Goal: Task Accomplishment & Management: Manage account settings

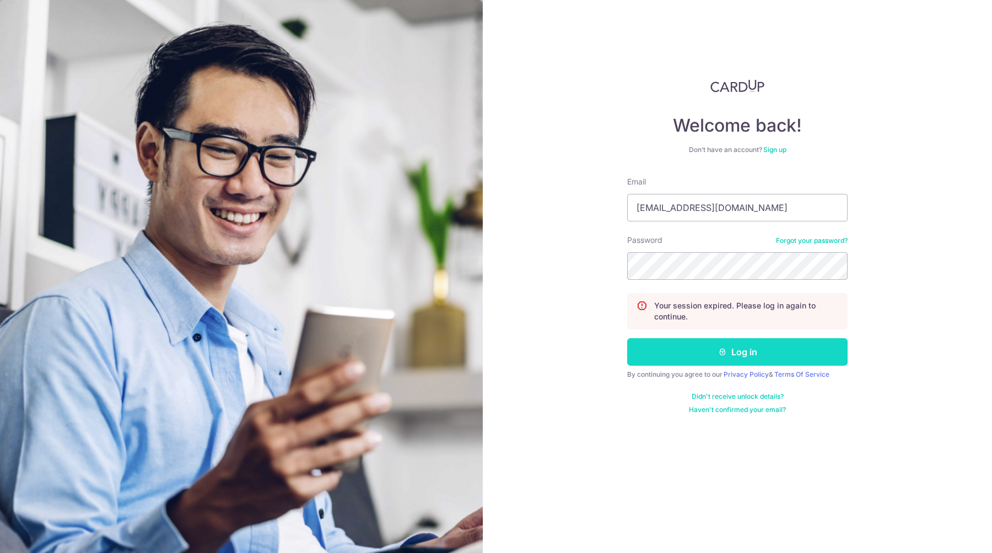
click at [729, 358] on button "Log in" at bounding box center [737, 352] width 220 height 28
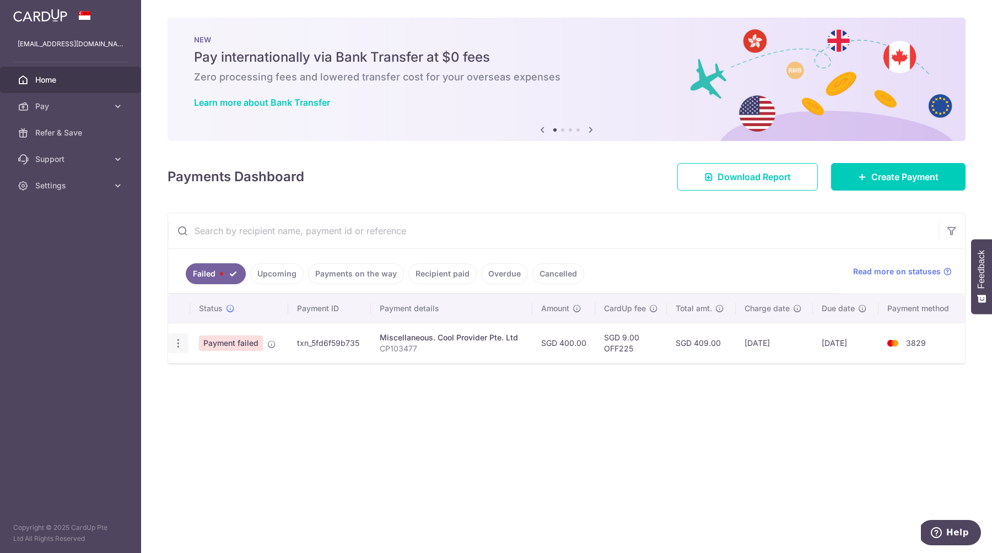
click at [178, 341] on icon "button" at bounding box center [178, 344] width 12 height 12
click at [253, 342] on span "Payment failed" at bounding box center [231, 343] width 64 height 15
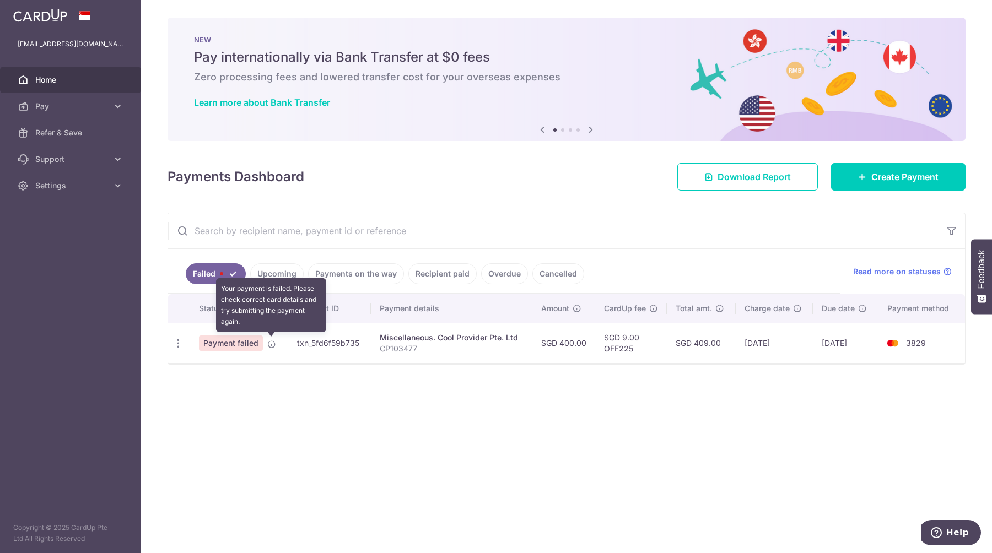
click at [272, 344] on icon at bounding box center [271, 344] width 9 height 9
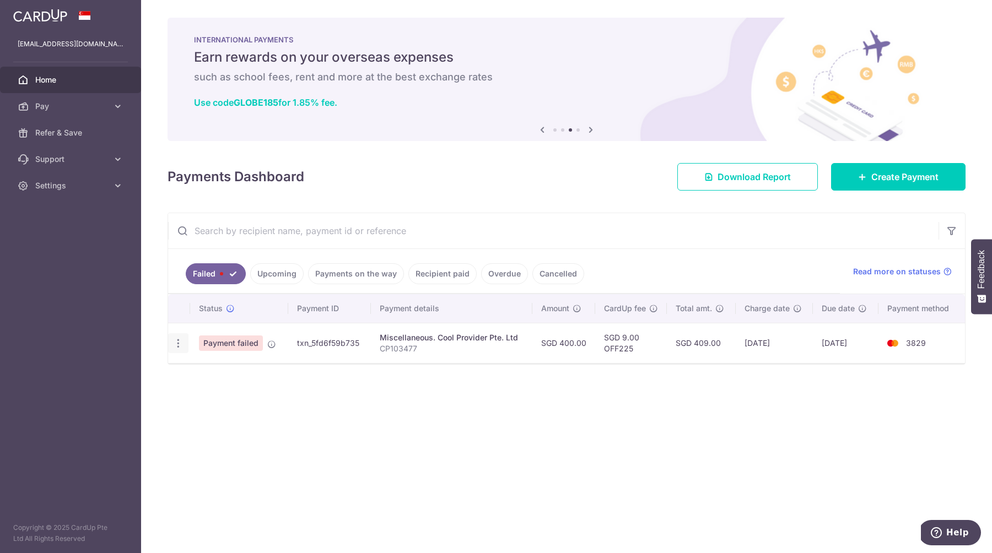
click at [179, 344] on icon "button" at bounding box center [178, 344] width 12 height 12
click at [369, 372] on div "Status Payment ID Payment details Amount CardUp fee Total amt. Charge date Due …" at bounding box center [566, 349] width 797 height 111
click at [154, 326] on div "× Pause Schedule Pause all future payments in this series Pause just this one p…" at bounding box center [566, 276] width 851 height 553
click at [175, 337] on div "Update payment" at bounding box center [178, 343] width 20 height 20
click at [177, 340] on icon "button" at bounding box center [178, 344] width 12 height 12
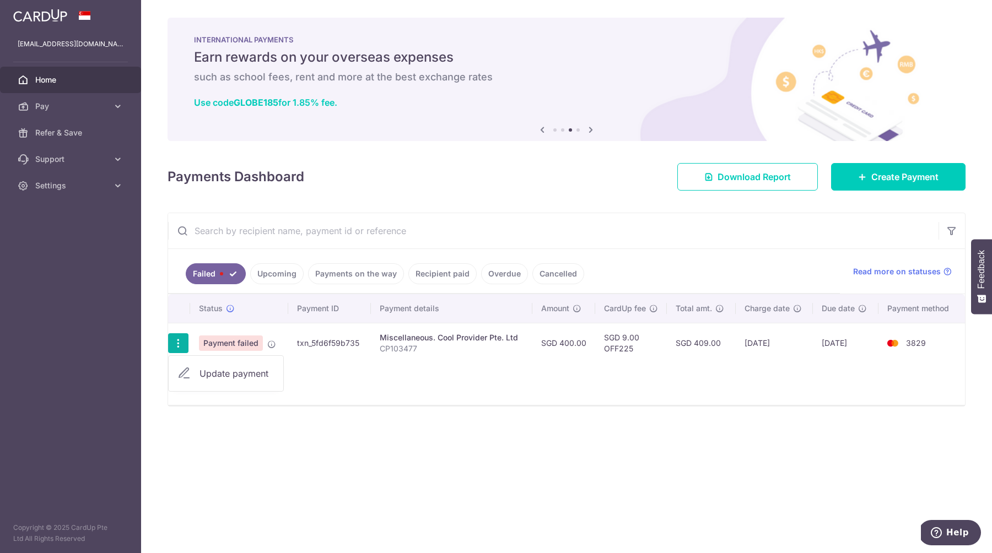
click at [191, 363] on link "Update payment" at bounding box center [226, 373] width 115 height 26
radio input "true"
type input "400.00"
type input "CP103477"
type input "OFF225"
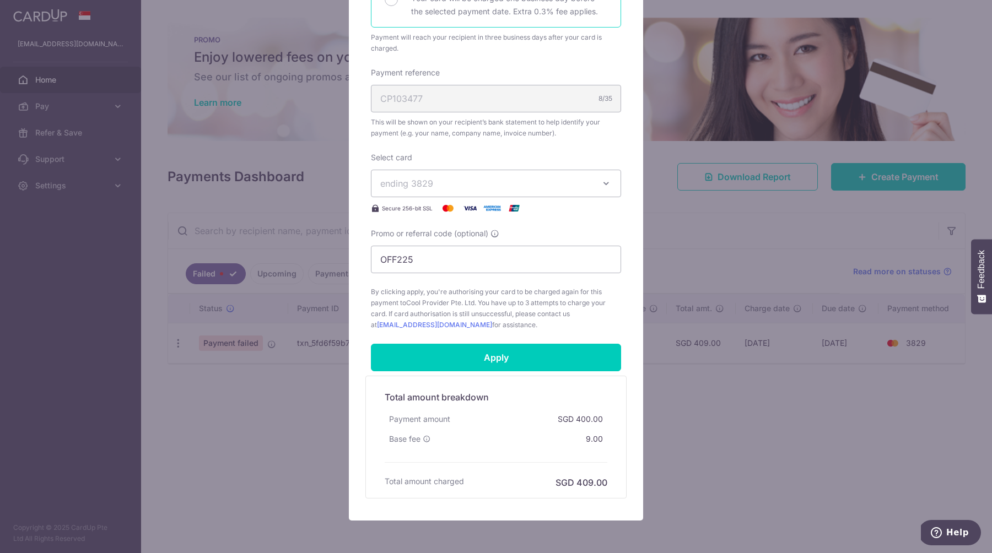
scroll to position [289, 0]
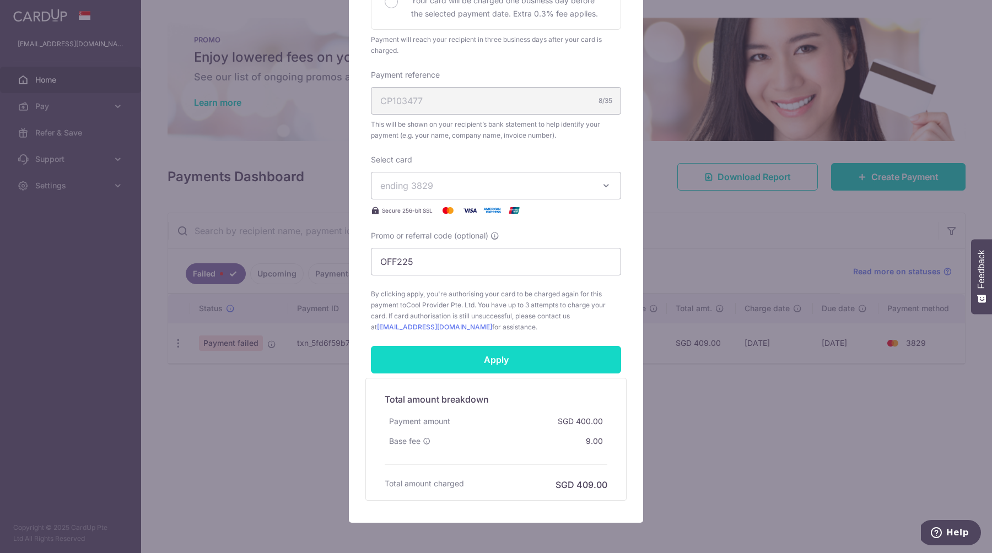
click at [465, 359] on input "Apply" at bounding box center [496, 360] width 250 height 28
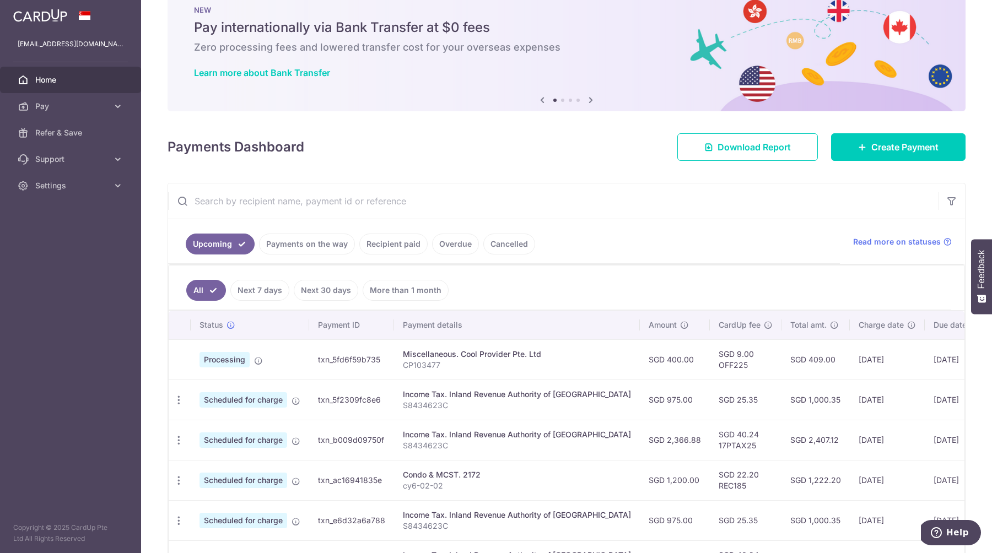
scroll to position [52, 0]
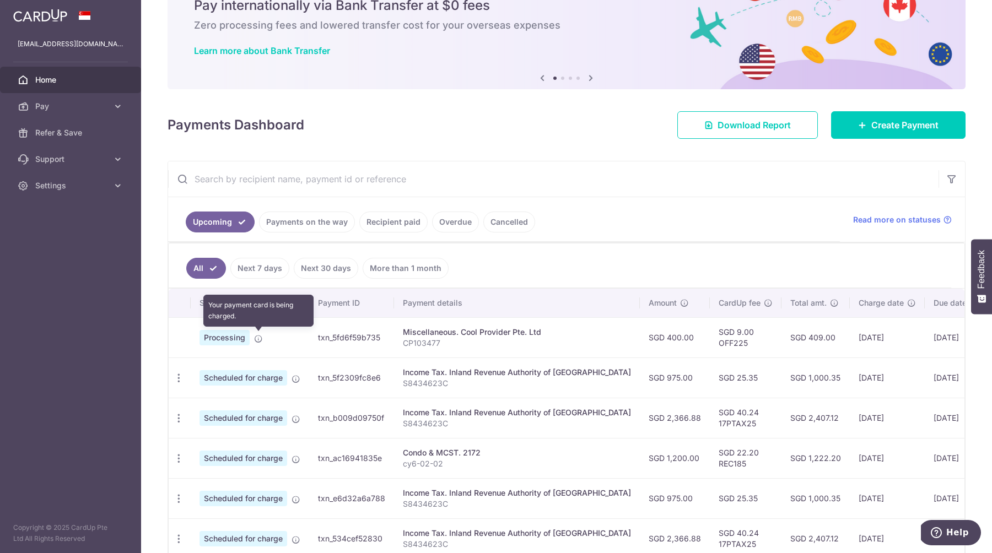
click at [262, 337] on icon at bounding box center [258, 338] width 9 height 9
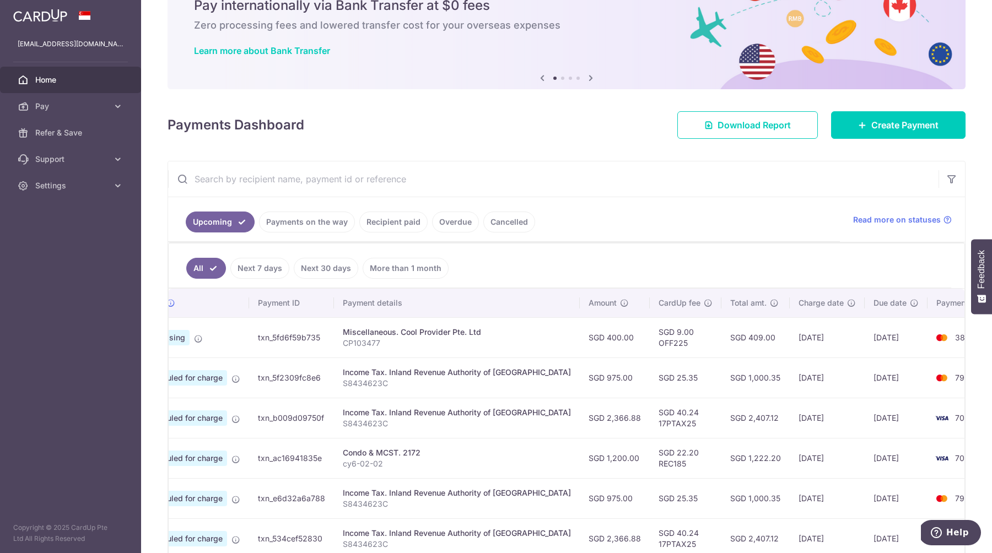
scroll to position [0, 0]
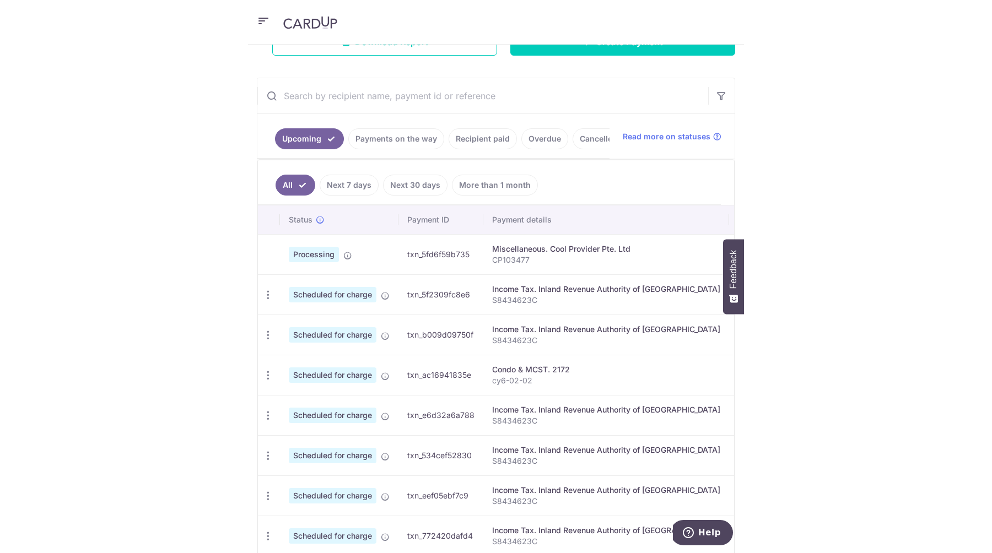
scroll to position [212, 0]
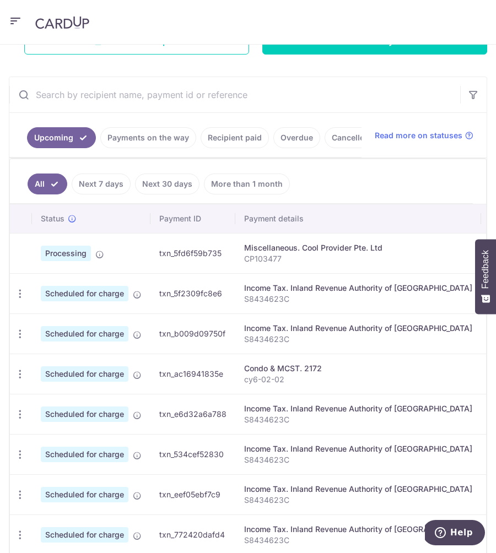
click at [387, 258] on p "CP103477" at bounding box center [358, 258] width 228 height 11
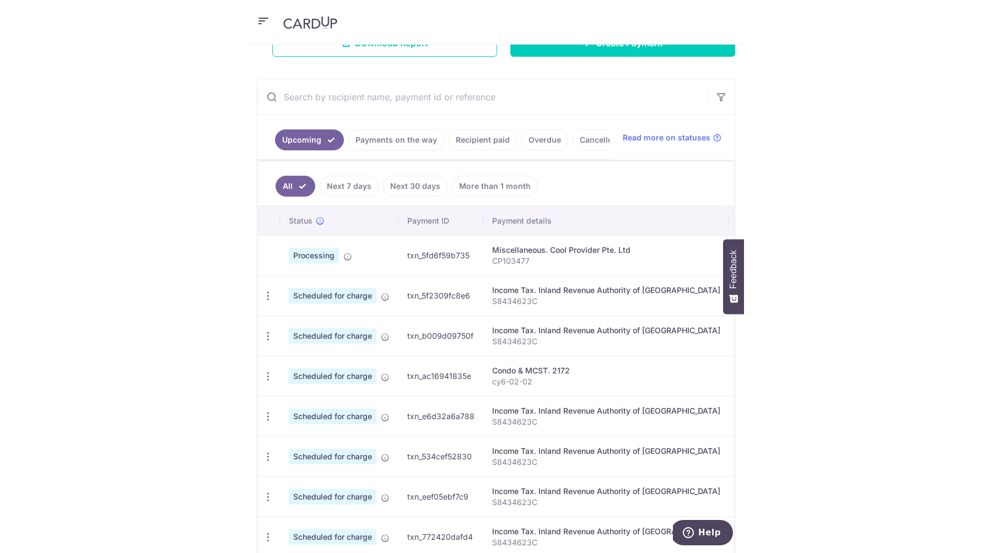
scroll to position [214, 0]
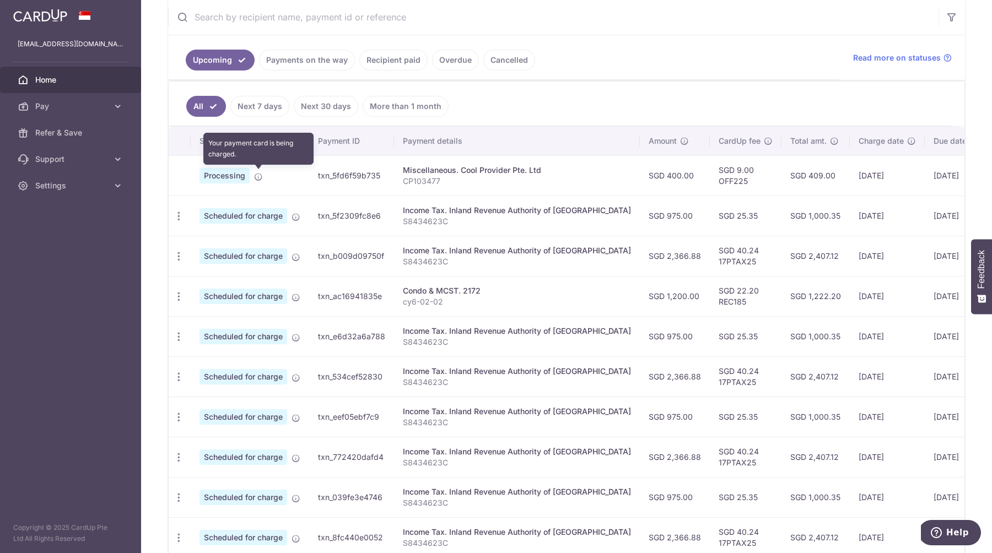
click at [261, 178] on icon at bounding box center [258, 176] width 9 height 9
click at [45, 78] on span "Home" at bounding box center [71, 79] width 73 height 11
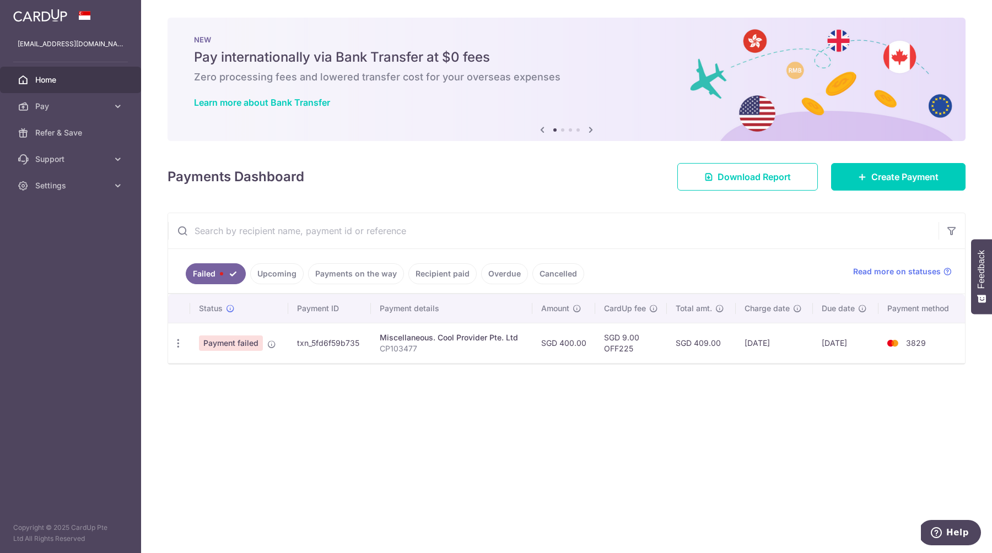
click at [294, 274] on link "Upcoming" at bounding box center [276, 273] width 53 height 21
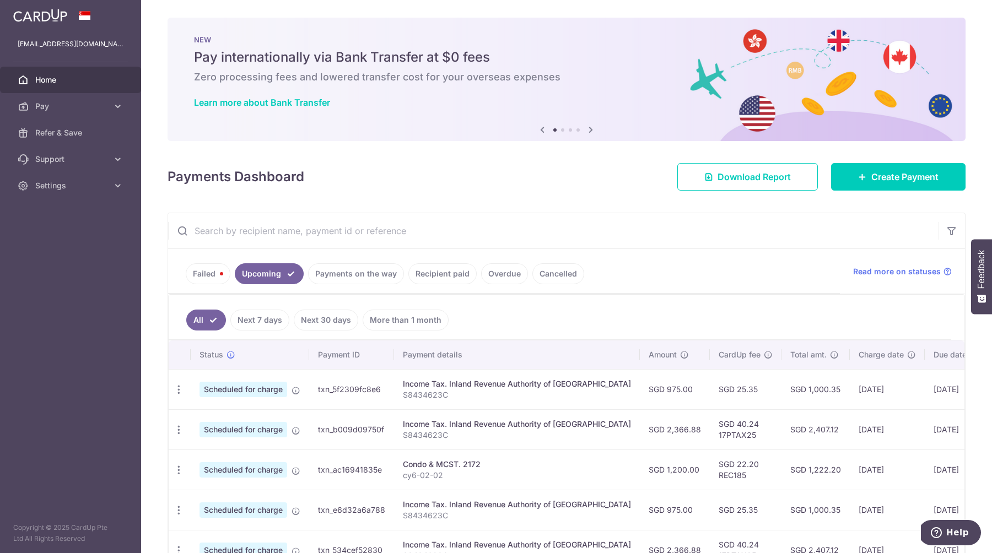
click at [207, 265] on link "Failed" at bounding box center [208, 273] width 45 height 21
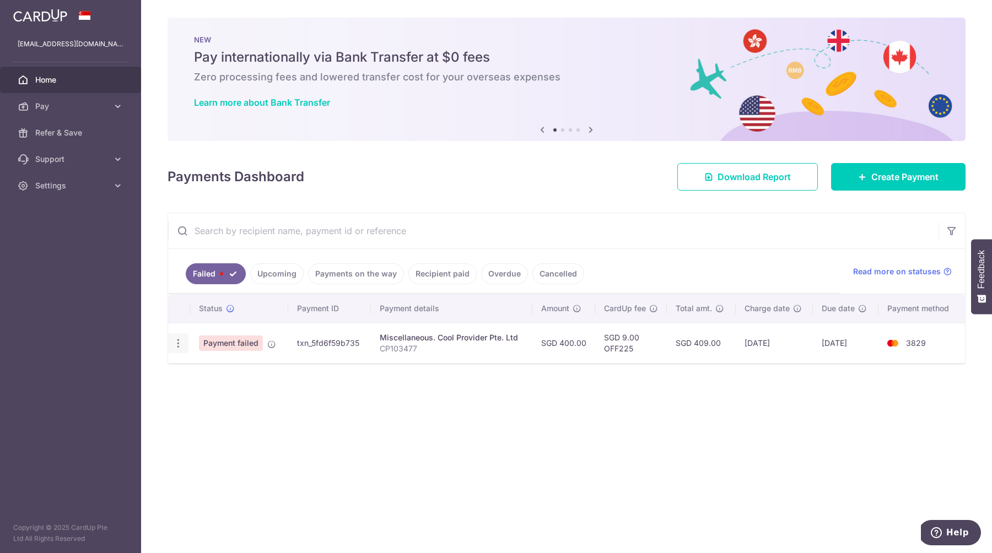
click at [174, 342] on icon "button" at bounding box center [178, 344] width 12 height 12
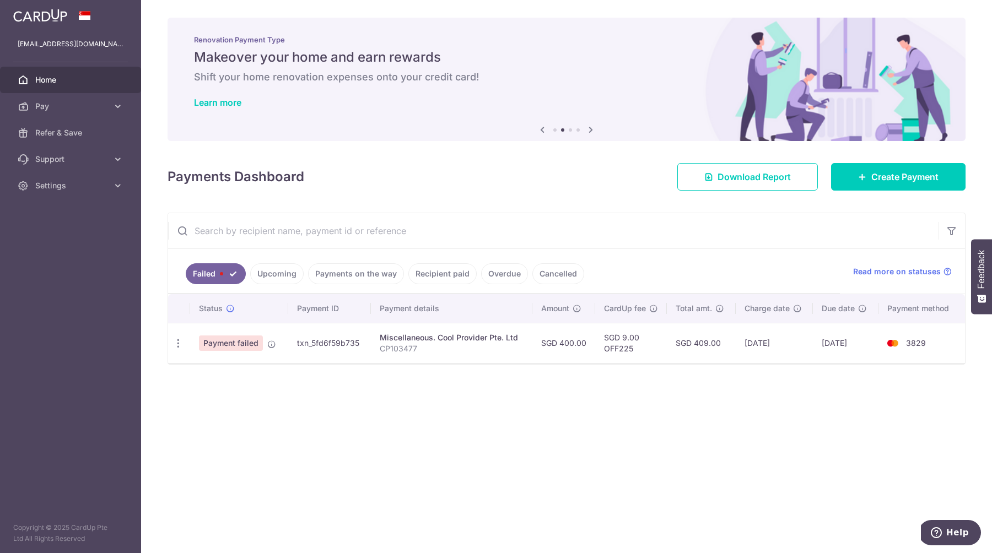
click at [275, 279] on link "Upcoming" at bounding box center [276, 273] width 53 height 21
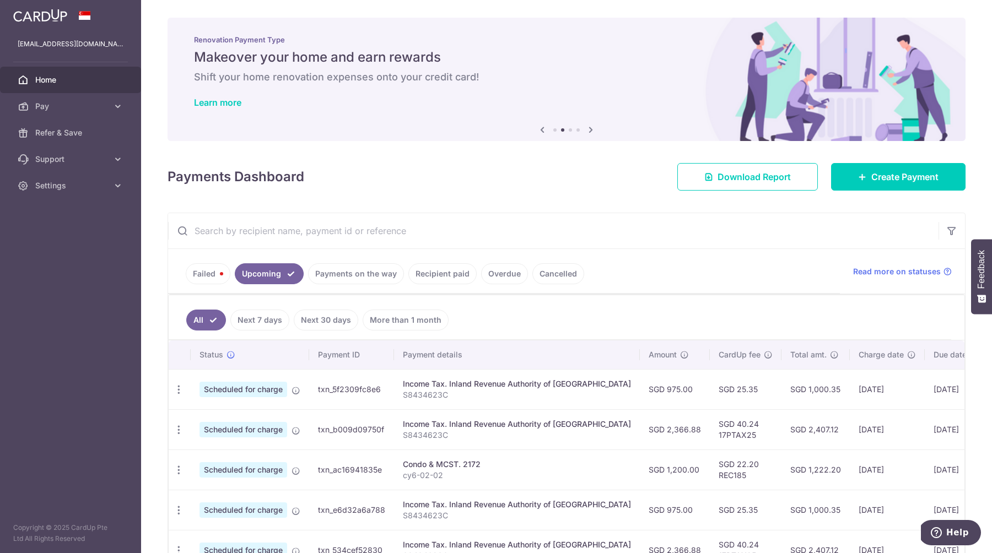
click at [353, 274] on link "Payments on the way" at bounding box center [356, 273] width 96 height 21
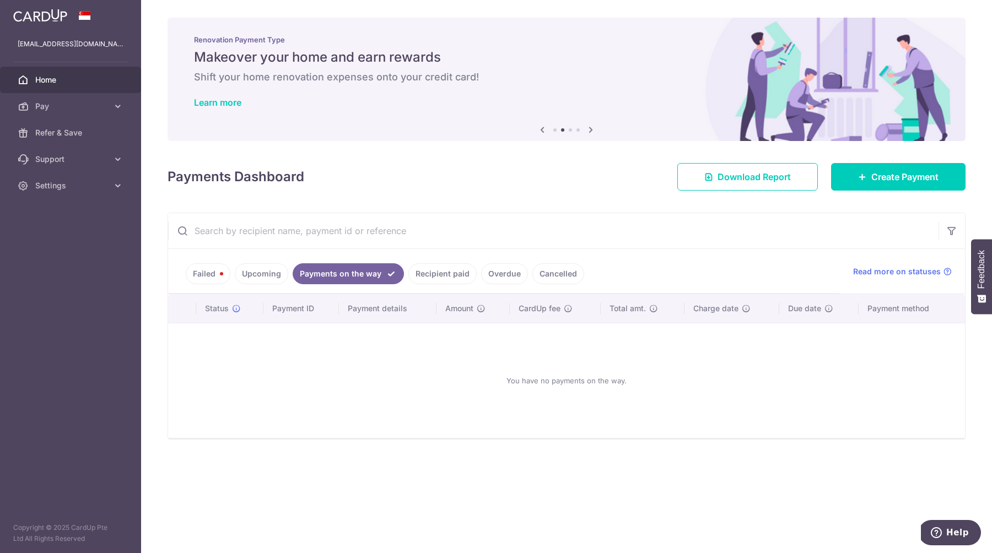
click at [430, 278] on link "Recipient paid" at bounding box center [442, 273] width 68 height 21
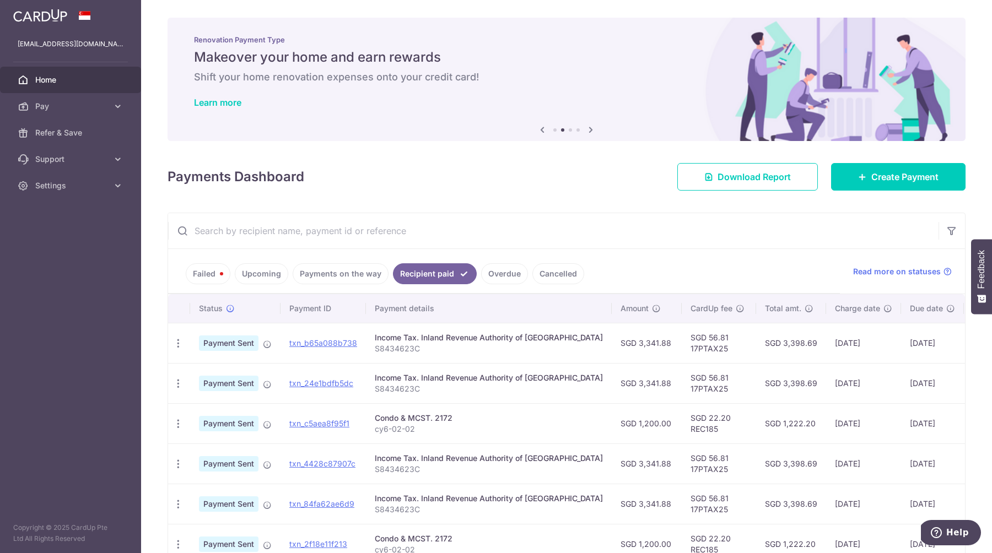
click at [510, 278] on link "Overdue" at bounding box center [504, 273] width 47 height 21
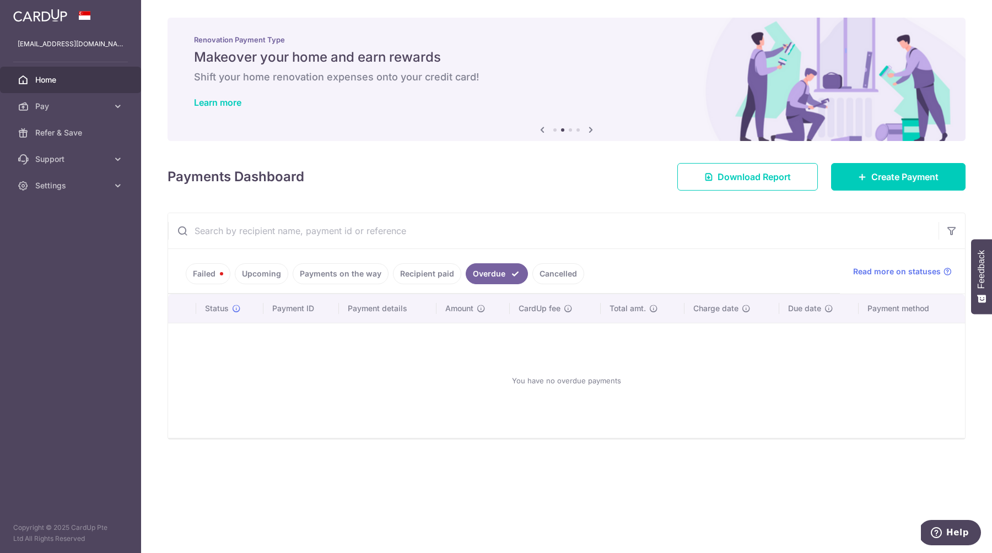
click at [555, 276] on link "Cancelled" at bounding box center [558, 273] width 52 height 21
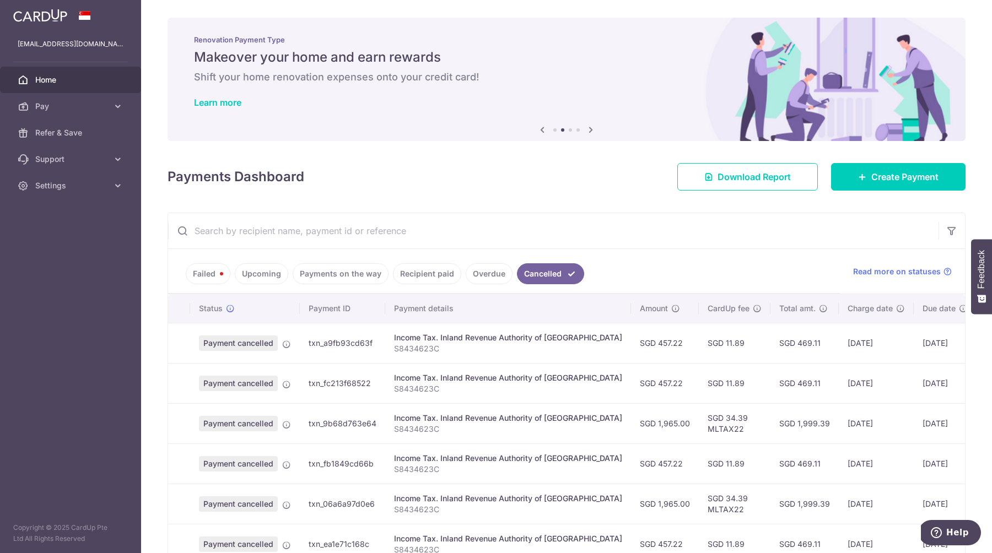
click at [196, 271] on link "Failed" at bounding box center [208, 273] width 45 height 21
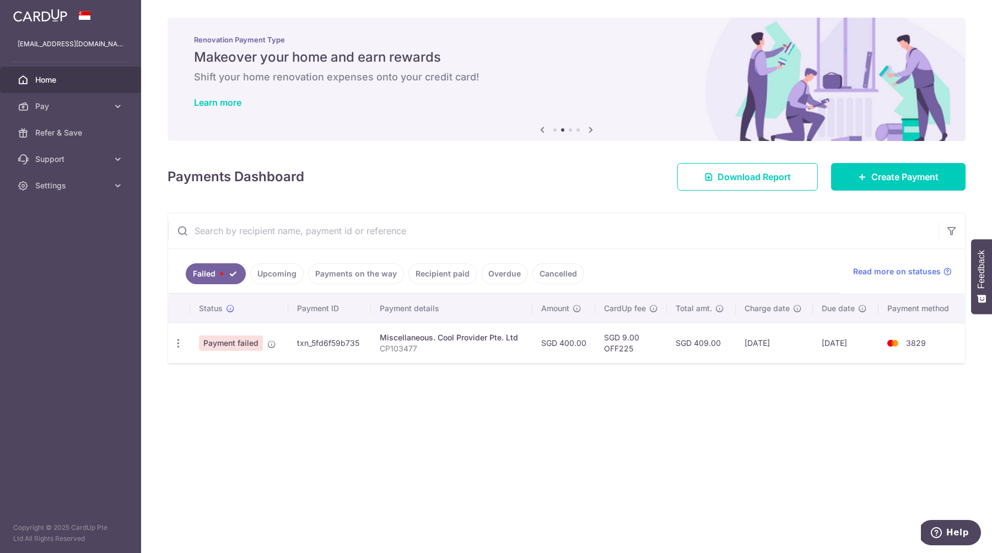
click at [226, 348] on span "Payment failed" at bounding box center [231, 343] width 64 height 15
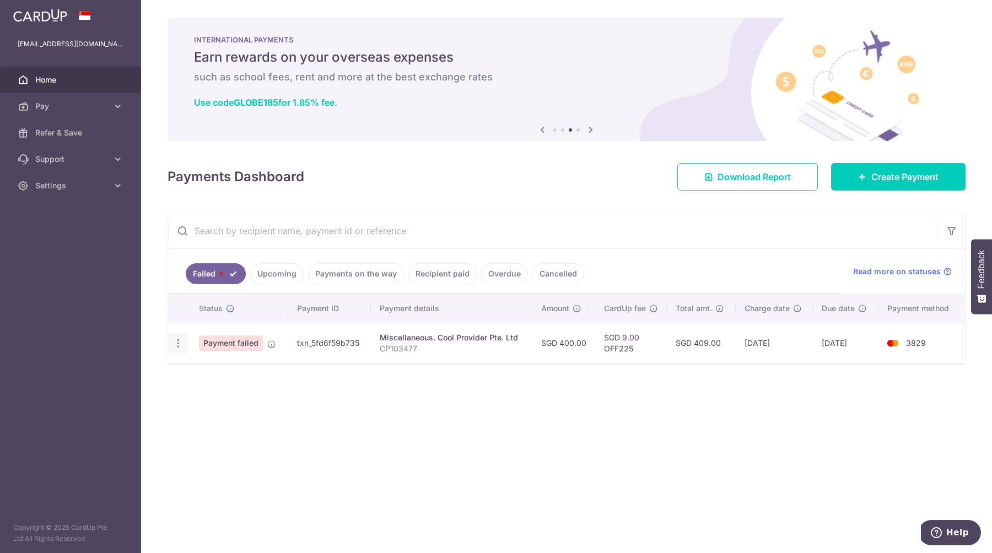
click at [175, 343] on icon "button" at bounding box center [178, 344] width 12 height 12
click at [198, 366] on link "Update payment" at bounding box center [226, 373] width 115 height 26
radio input "true"
type input "400.00"
type input "CP103477"
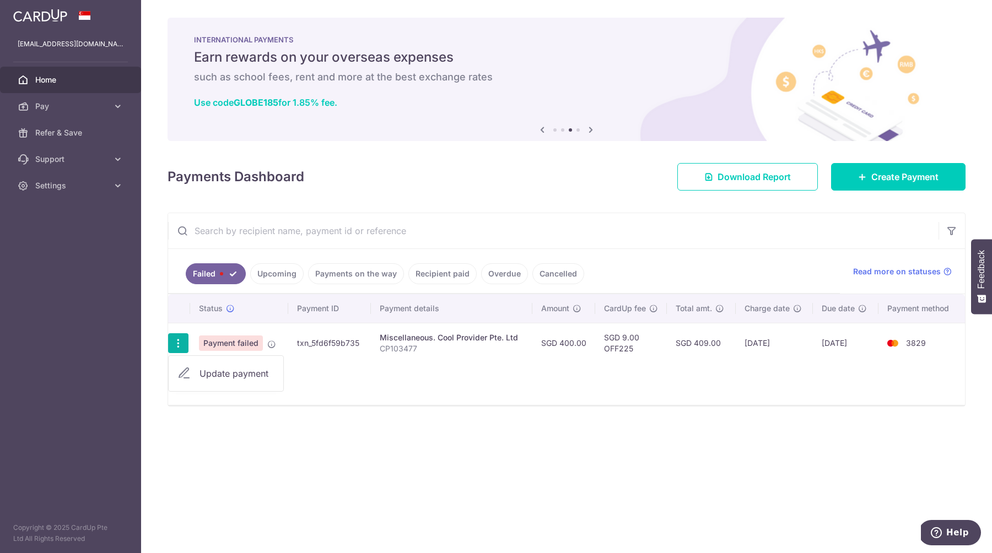
type input "OFF225"
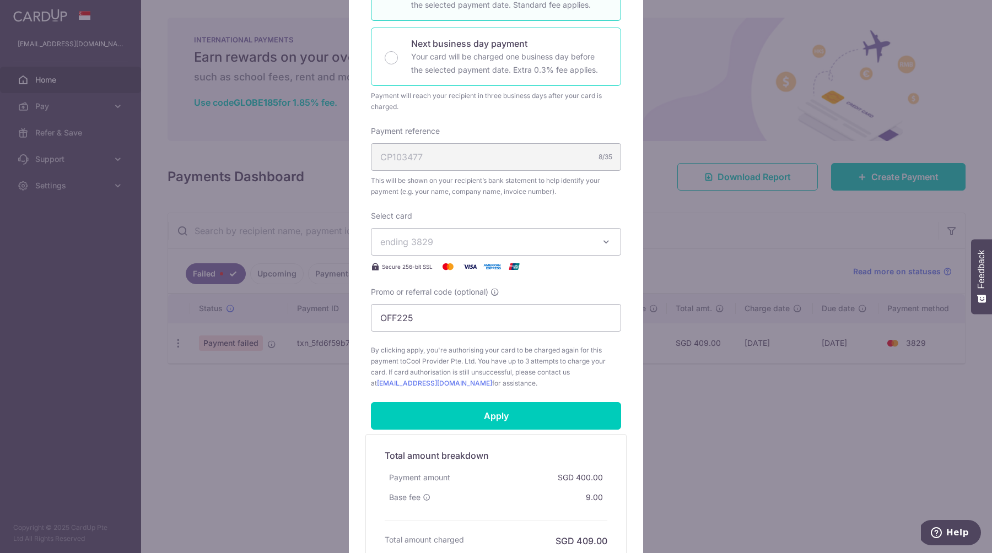
scroll to position [251, 0]
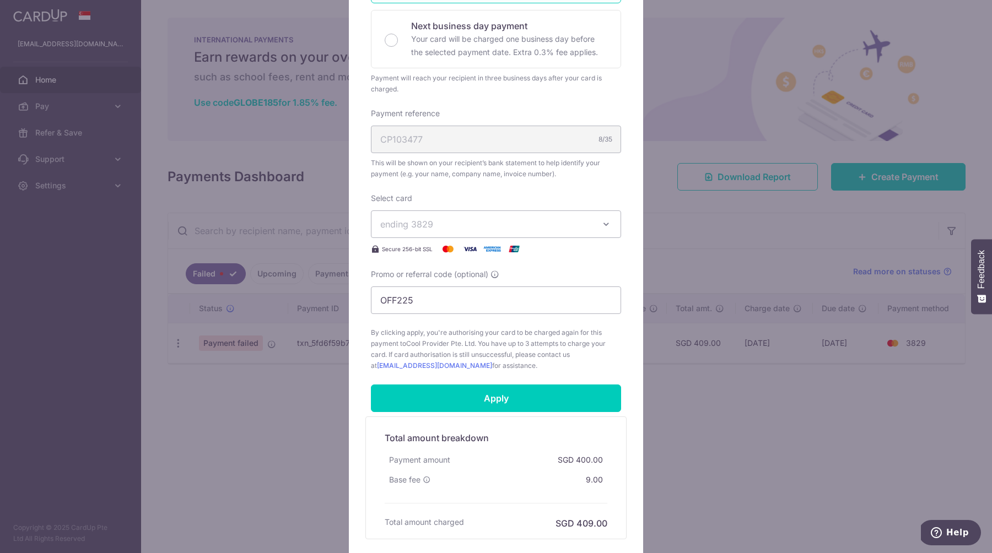
click at [603, 225] on icon "button" at bounding box center [605, 224] width 11 height 11
click at [697, 311] on div "Edit payment By clicking apply, you will make changes to all payments to Cool P…" at bounding box center [496, 276] width 992 height 553
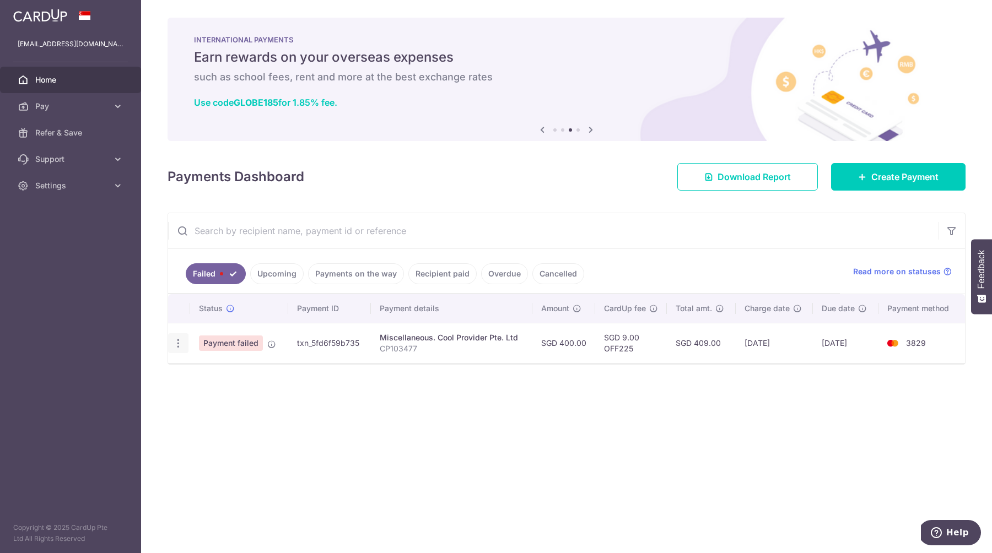
click at [175, 338] on icon "button" at bounding box center [178, 344] width 12 height 12
click at [203, 369] on span "Update payment" at bounding box center [236, 373] width 75 height 13
radio input "true"
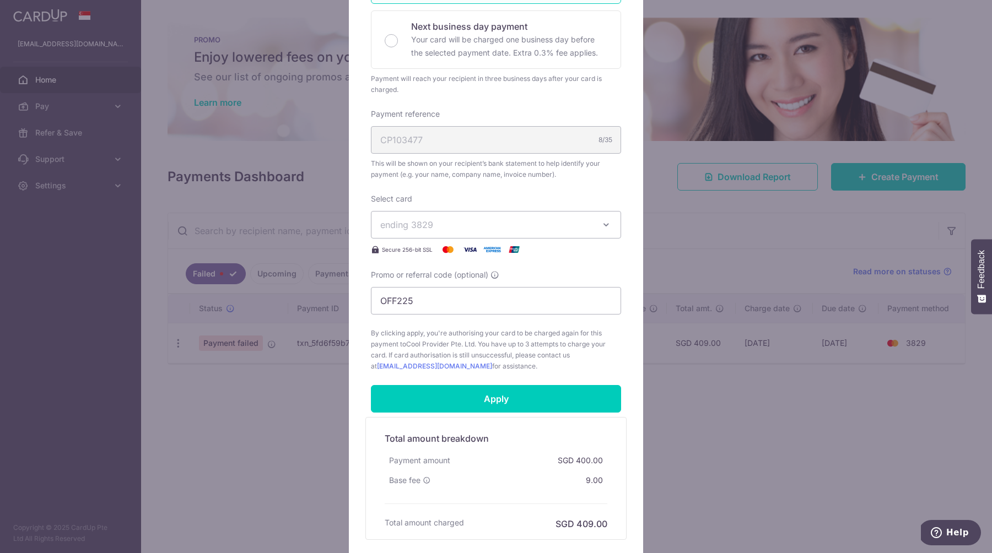
scroll to position [339, 0]
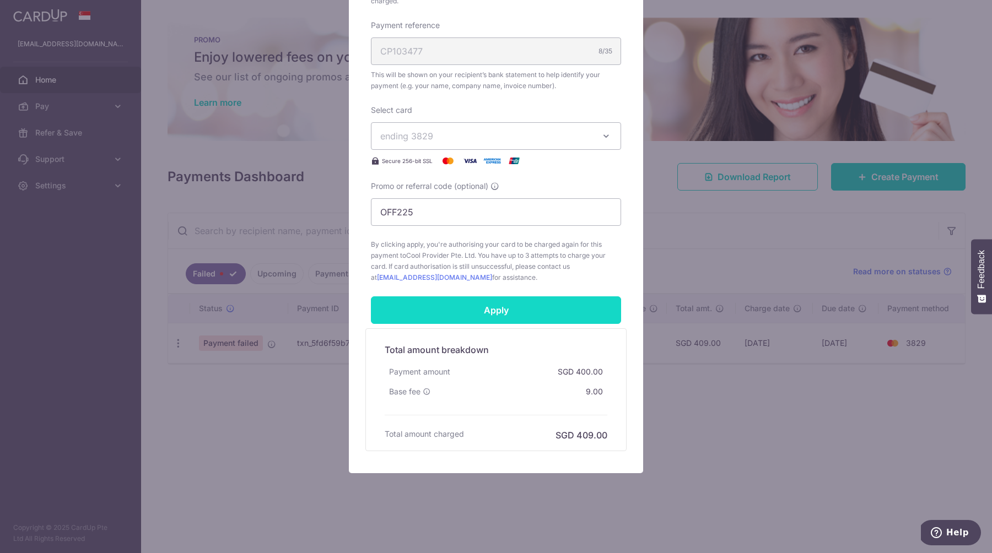
click at [505, 308] on input "Apply" at bounding box center [496, 310] width 250 height 28
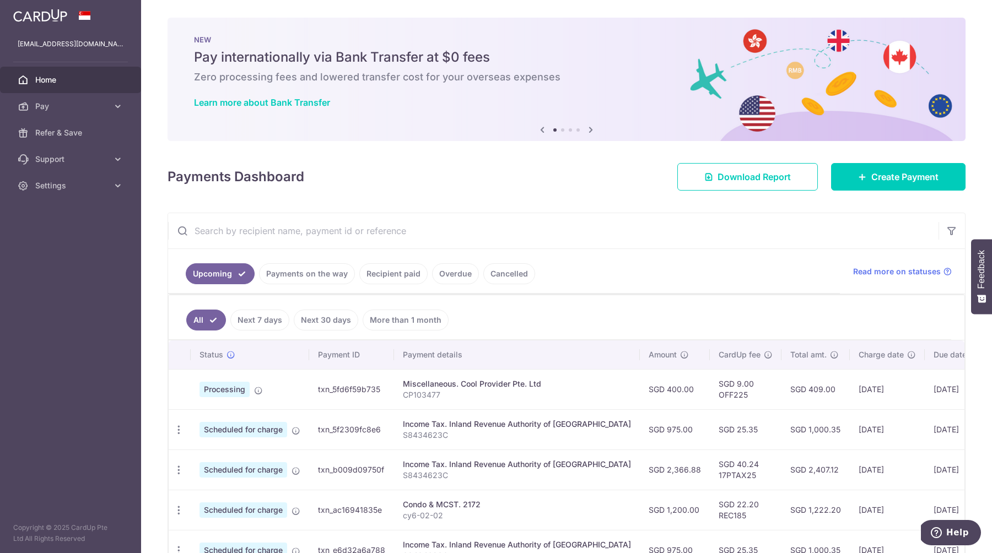
click at [362, 240] on input "text" at bounding box center [553, 230] width 770 height 35
click at [675, 264] on ul "Upcoming Payments on the way Recipient paid Overdue Cancelled" at bounding box center [504, 271] width 672 height 45
click at [440, 277] on link "Overdue" at bounding box center [455, 273] width 47 height 21
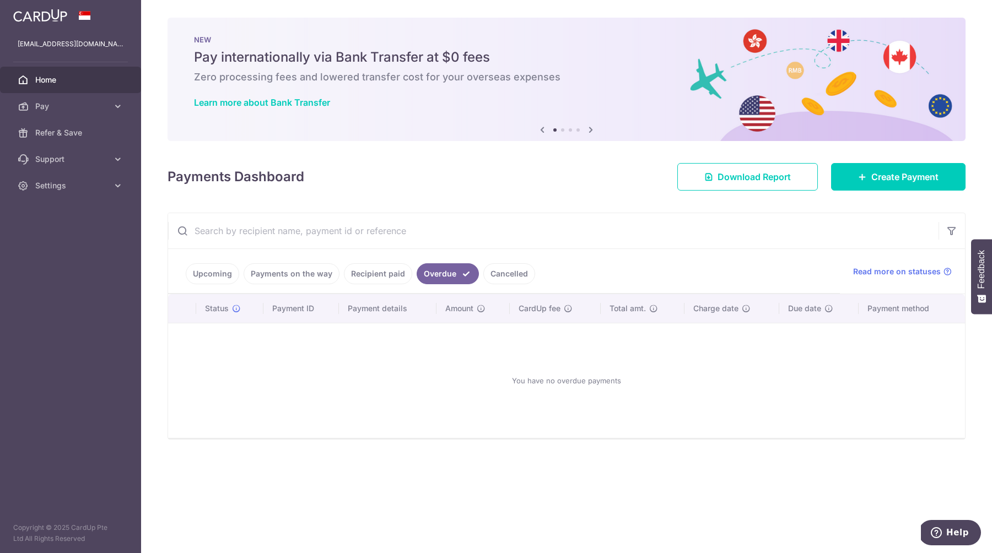
click at [207, 273] on link "Upcoming" at bounding box center [212, 273] width 53 height 21
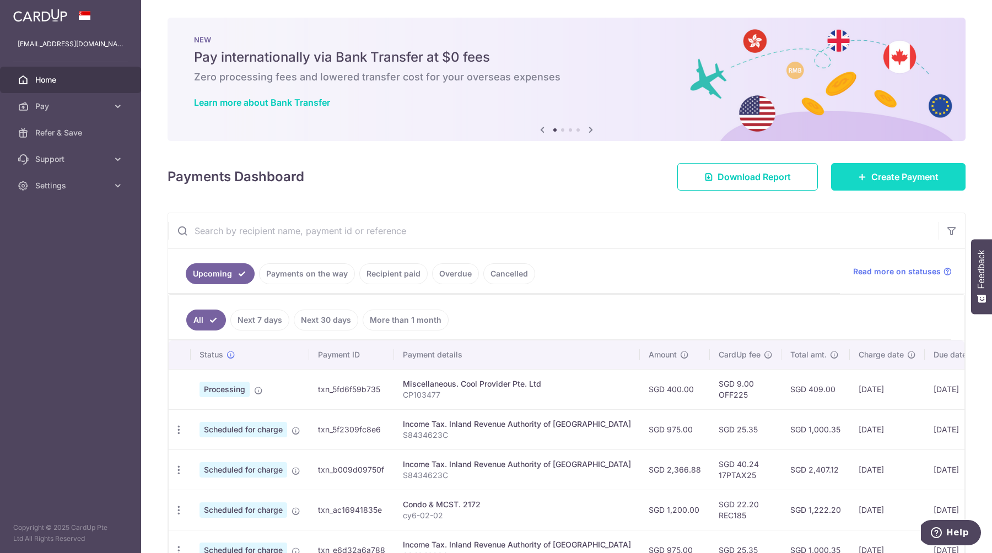
click at [935, 180] on span "Create Payment" at bounding box center [904, 176] width 67 height 13
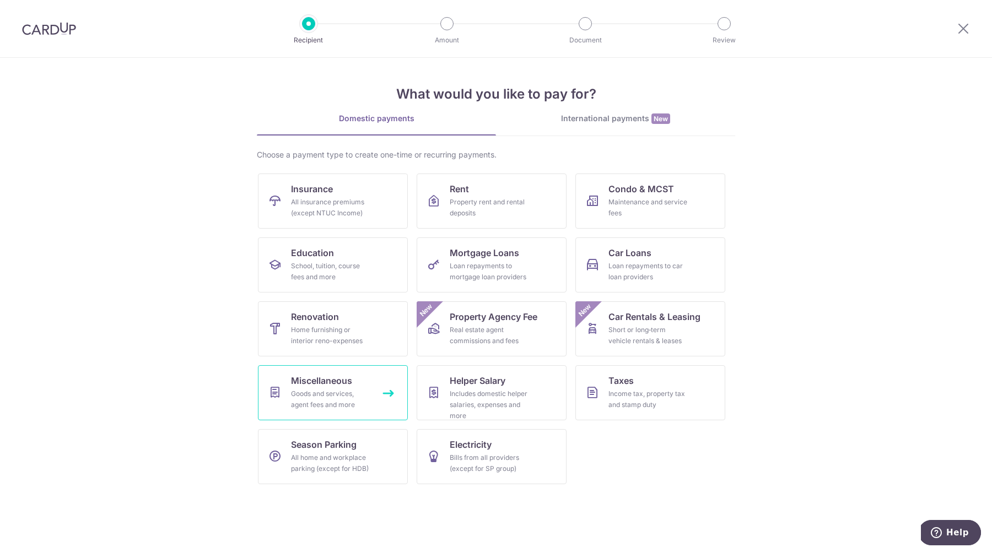
click at [342, 386] on span "Miscellaneous" at bounding box center [321, 380] width 61 height 13
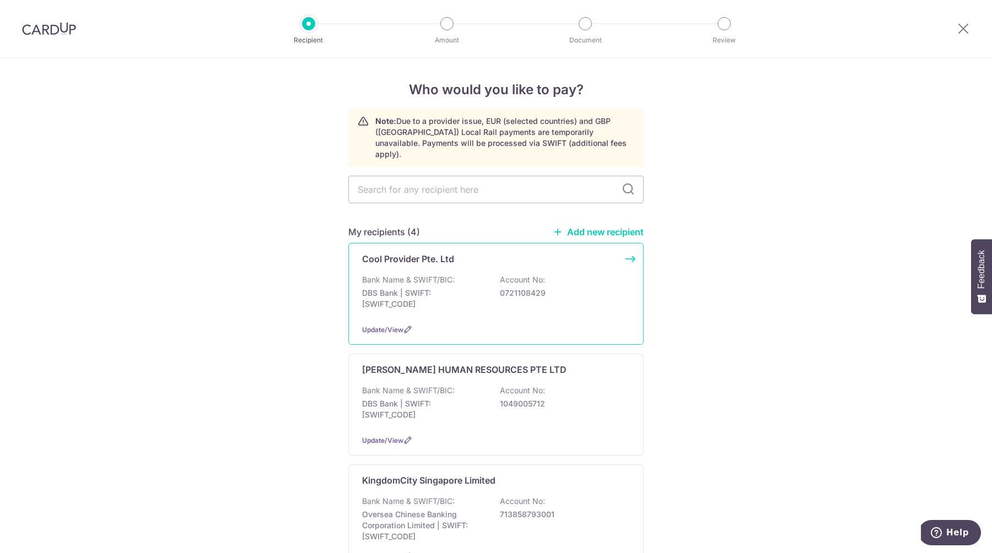
click at [458, 288] on p "DBS Bank | SWIFT: [SWIFT_CODE]" at bounding box center [423, 299] width 123 height 22
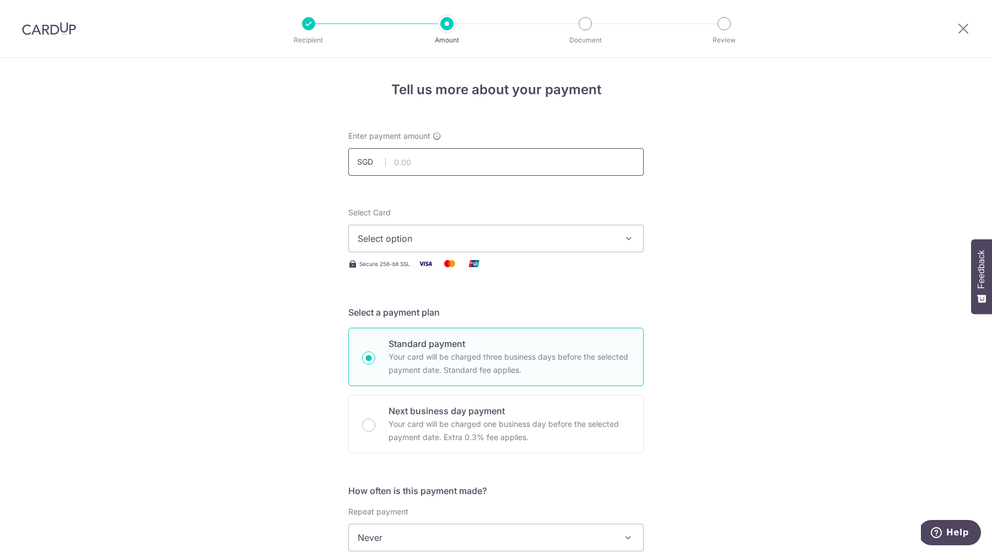
click at [439, 170] on input "text" at bounding box center [495, 162] width 295 height 28
type input "400.00"
click at [760, 285] on div "Tell us more about your payment Enter payment amount SGD 400.00 400.00 Select C…" at bounding box center [496, 556] width 992 height 997
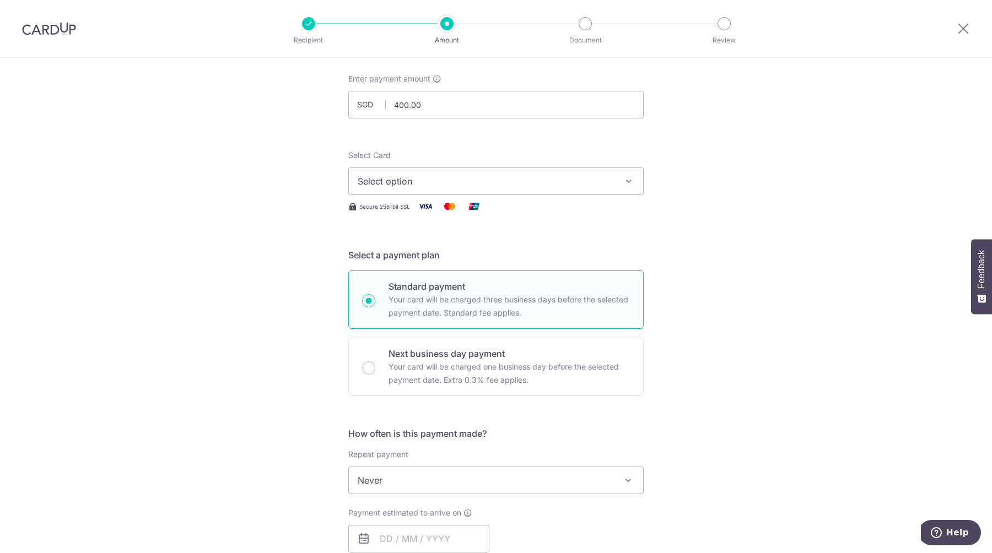
click at [603, 177] on span "Select option" at bounding box center [486, 181] width 257 height 13
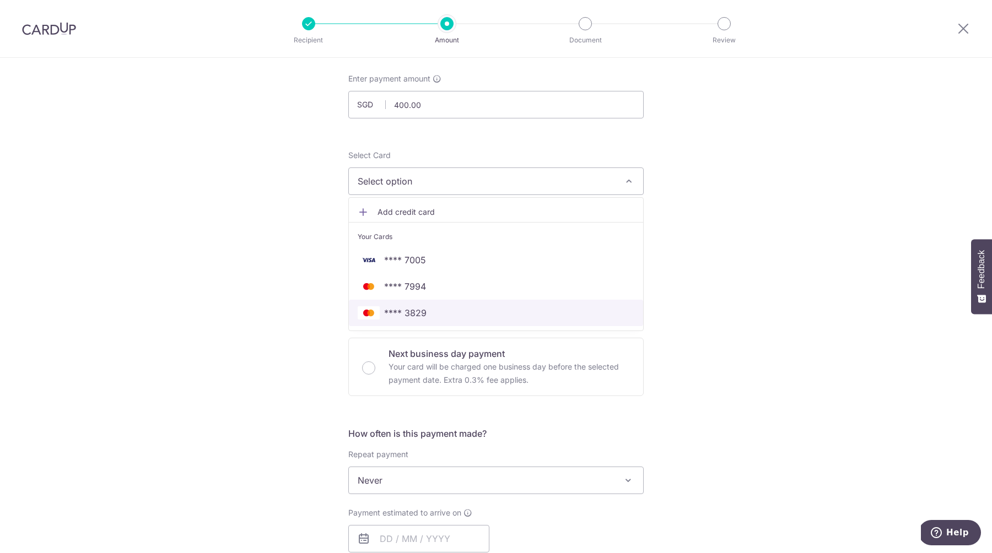
click at [526, 312] on span "**** 3829" at bounding box center [496, 312] width 277 height 13
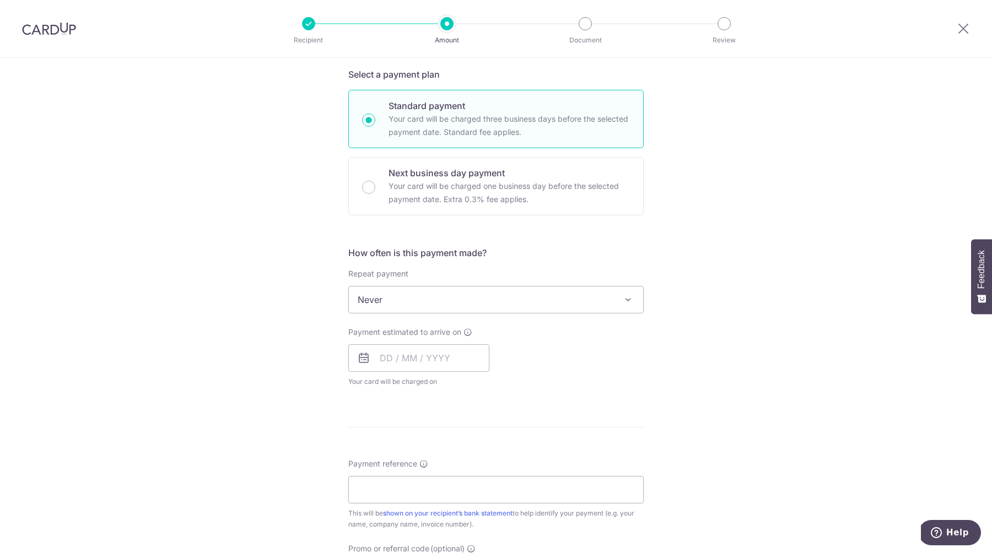
scroll to position [251, 0]
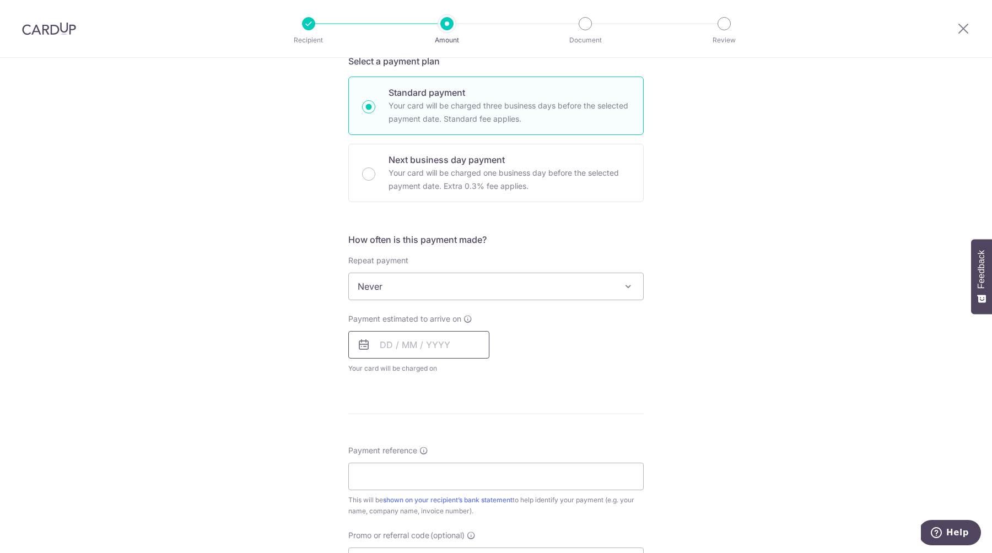
click at [393, 348] on input "text" at bounding box center [418, 345] width 141 height 28
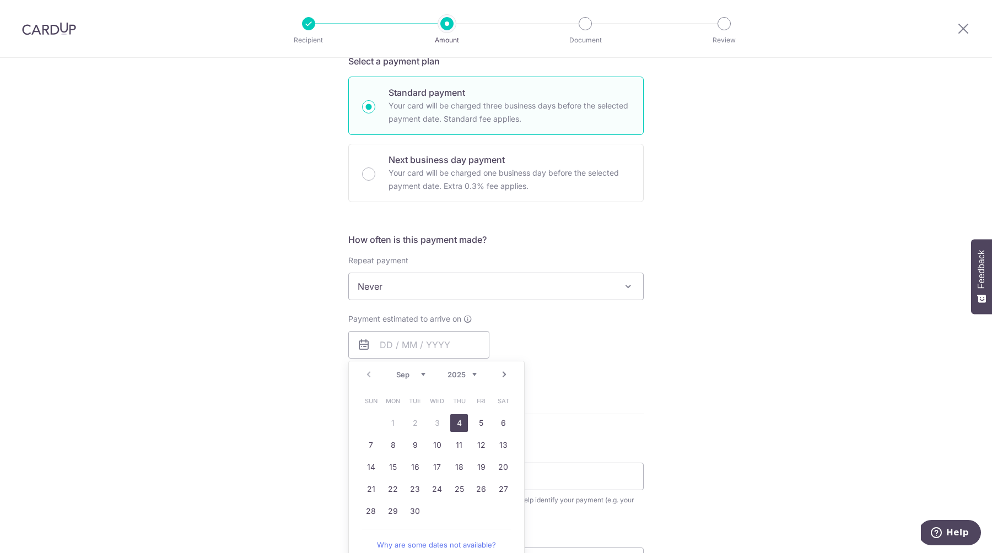
click at [455, 419] on link "4" at bounding box center [459, 423] width 18 height 18
type input "[DATE]"
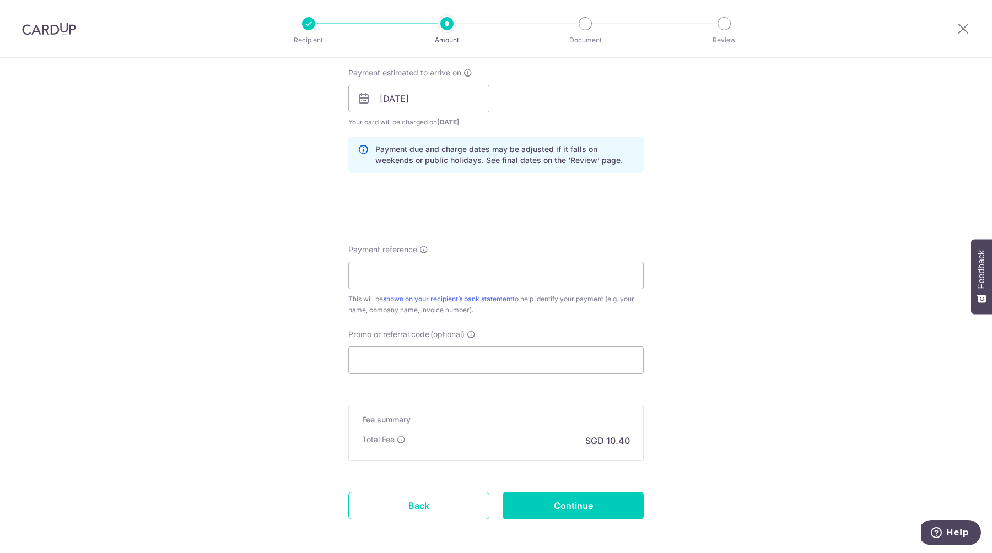
scroll to position [504, 0]
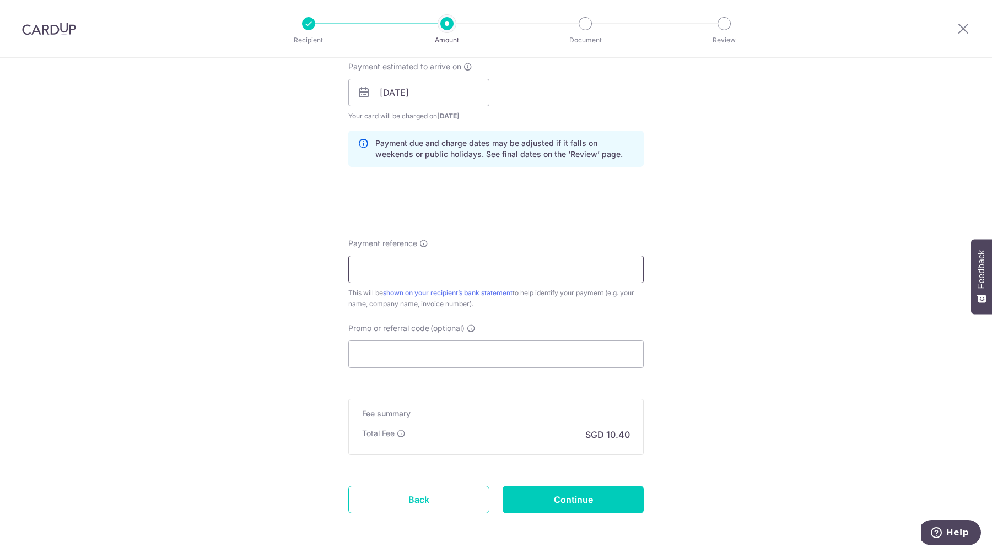
click at [515, 264] on input "Payment reference" at bounding box center [495, 270] width 295 height 28
click at [594, 350] on input "Promo or referral code (optional)" at bounding box center [495, 354] width 295 height 28
click at [449, 499] on link "Back" at bounding box center [418, 500] width 141 height 28
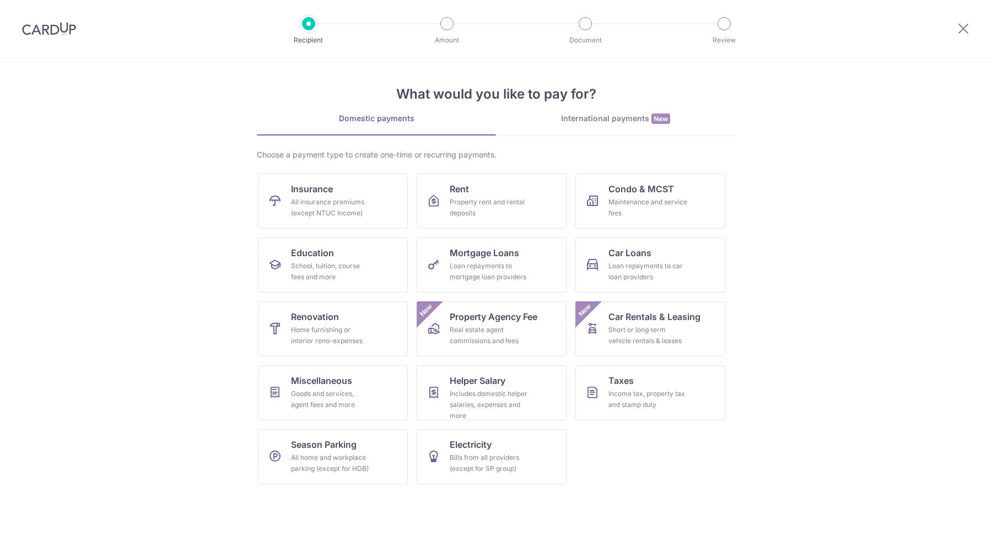
click at [46, 33] on img at bounding box center [49, 28] width 54 height 13
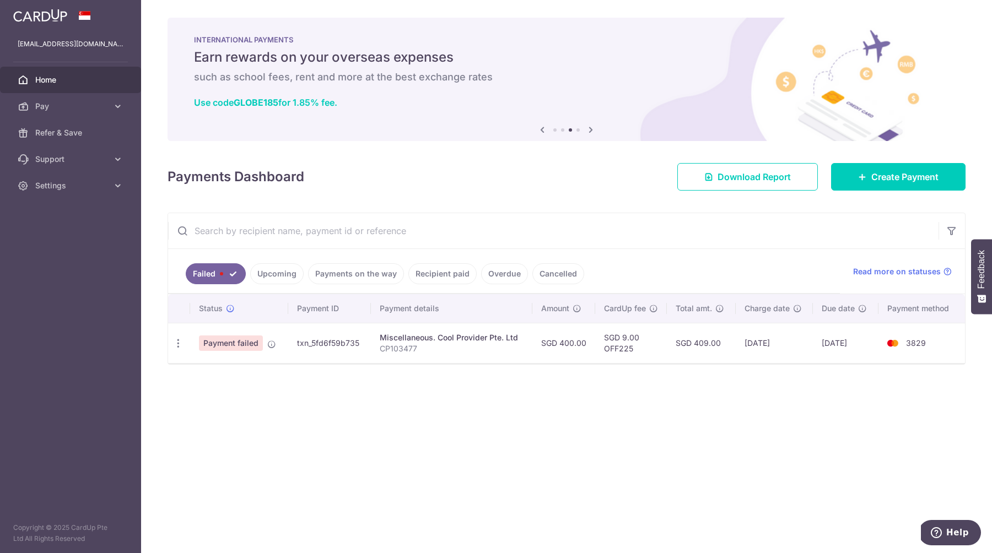
click at [470, 419] on div "× Pause Schedule Pause all future payments in this series Pause just this one p…" at bounding box center [566, 276] width 851 height 553
click at [111, 110] on link "Pay" at bounding box center [70, 106] width 141 height 26
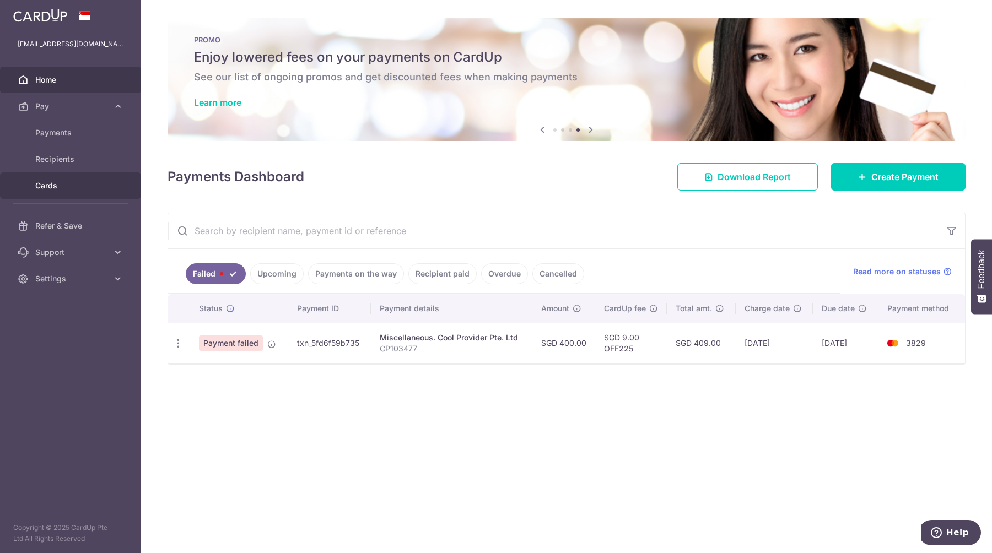
click at [66, 186] on span "Cards" at bounding box center [71, 185] width 73 height 11
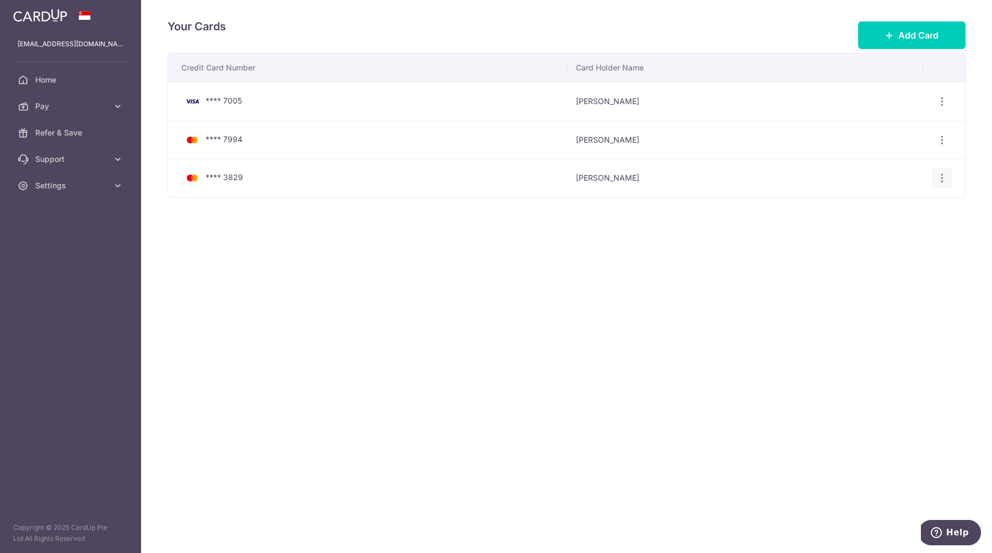
click at [941, 107] on icon "button" at bounding box center [942, 102] width 12 height 12
click at [891, 203] on span "View/Edit" at bounding box center [904, 208] width 75 height 13
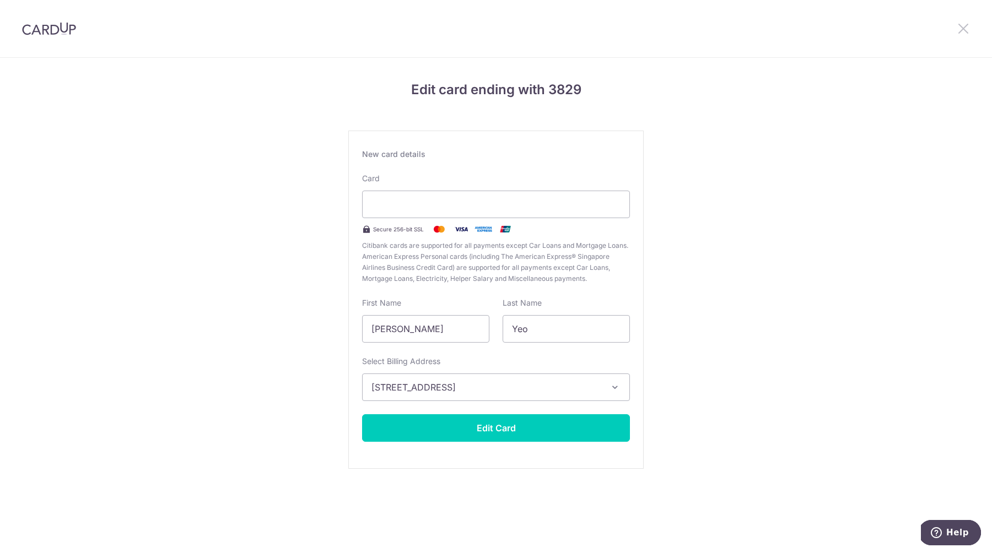
click at [964, 24] on icon at bounding box center [962, 28] width 13 height 14
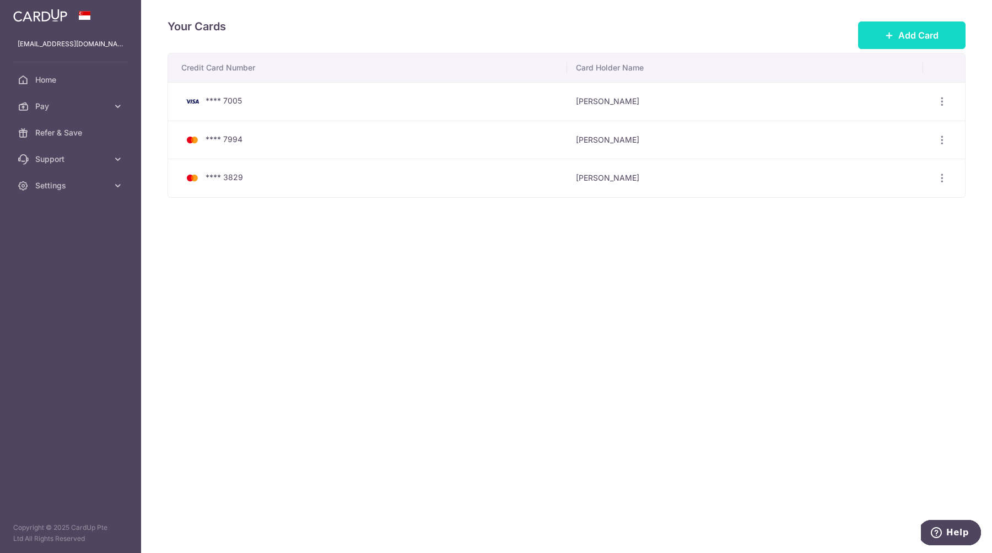
click at [937, 38] on span "Add Card" at bounding box center [918, 35] width 40 height 13
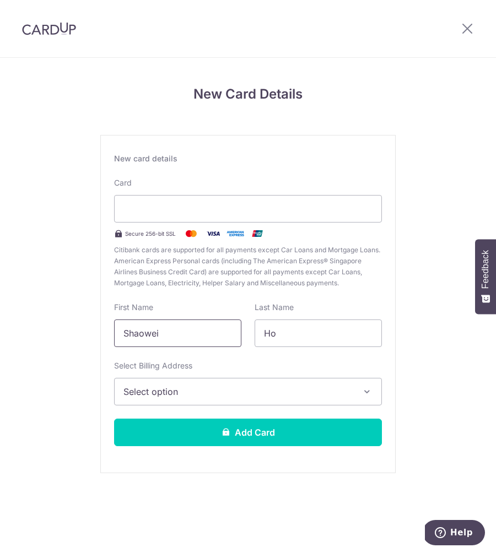
click at [180, 338] on input "Shaowei" at bounding box center [177, 334] width 127 height 28
type input "Weiying"
type input "Soh"
click at [187, 380] on button "Select option" at bounding box center [248, 392] width 268 height 28
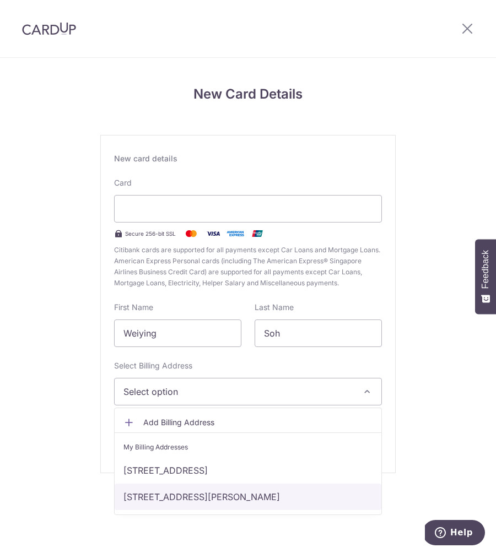
click at [199, 506] on link "[STREET_ADDRESS][PERSON_NAME]" at bounding box center [248, 497] width 267 height 26
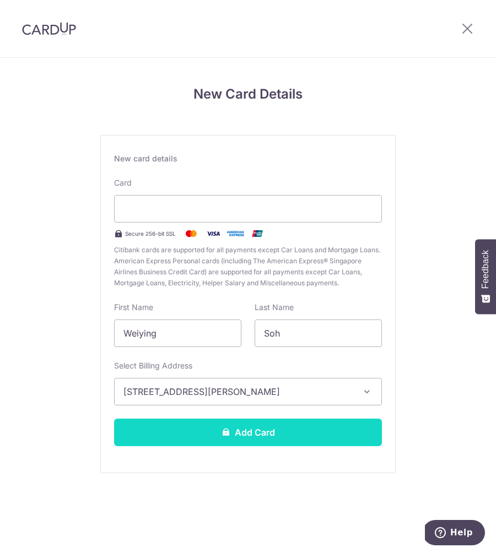
click at [215, 441] on button "Add Card" at bounding box center [248, 433] width 268 height 28
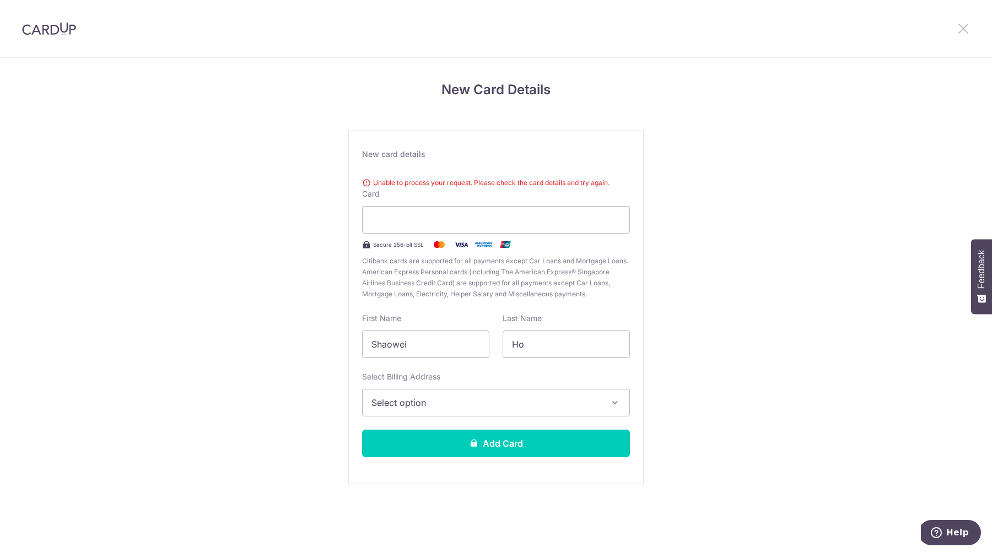
click at [969, 28] on icon at bounding box center [962, 28] width 13 height 14
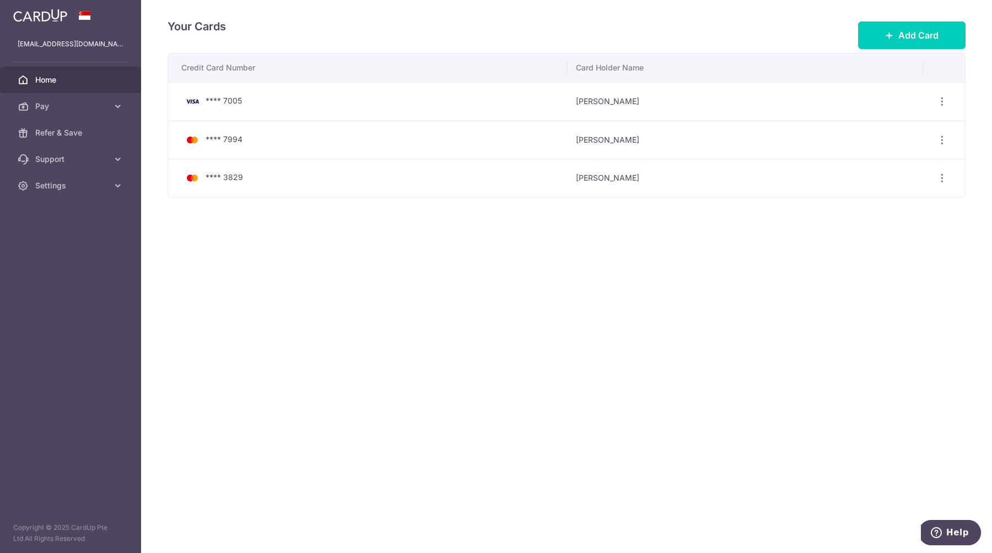
click at [71, 86] on link "Home" at bounding box center [70, 80] width 141 height 26
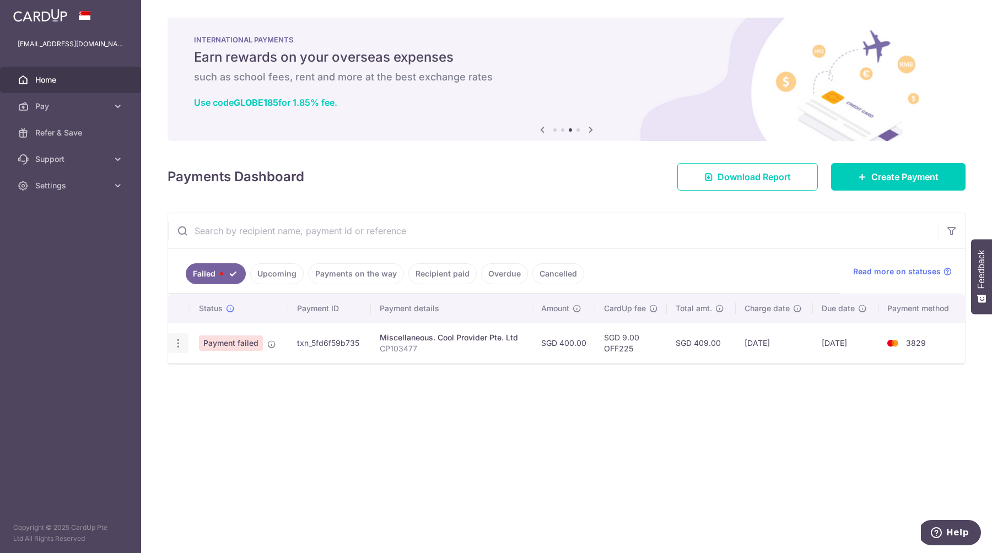
click at [180, 346] on icon "button" at bounding box center [178, 344] width 12 height 12
click at [793, 345] on td "[DATE]" at bounding box center [774, 343] width 78 height 40
click at [402, 341] on div "Miscellaneous. Cool Provider Pte. Ltd" at bounding box center [452, 337] width 144 height 11
click at [286, 283] on link "Upcoming" at bounding box center [276, 273] width 53 height 21
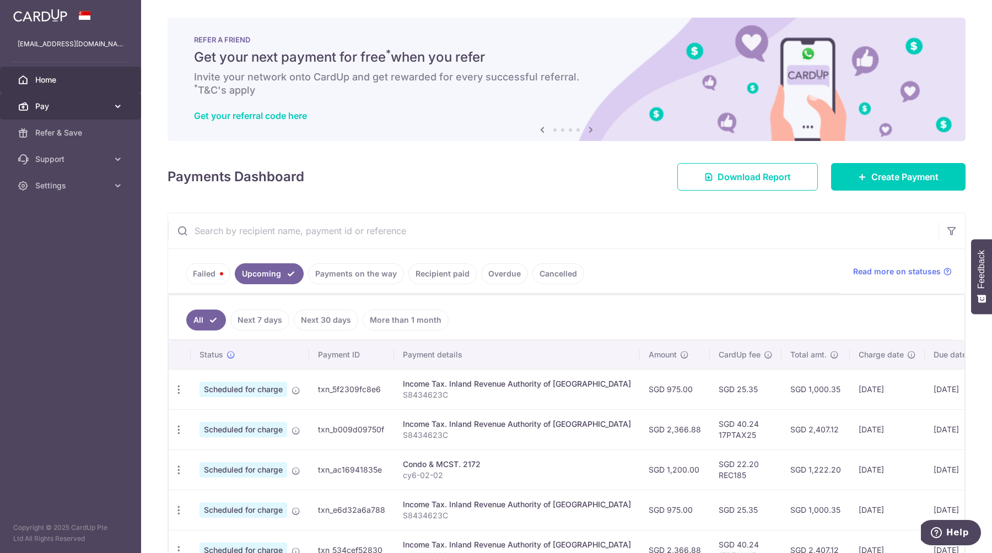
click at [85, 110] on span "Pay" at bounding box center [71, 106] width 73 height 11
click at [458, 240] on input "text" at bounding box center [553, 230] width 770 height 35
click at [213, 278] on link "Failed" at bounding box center [208, 273] width 45 height 21
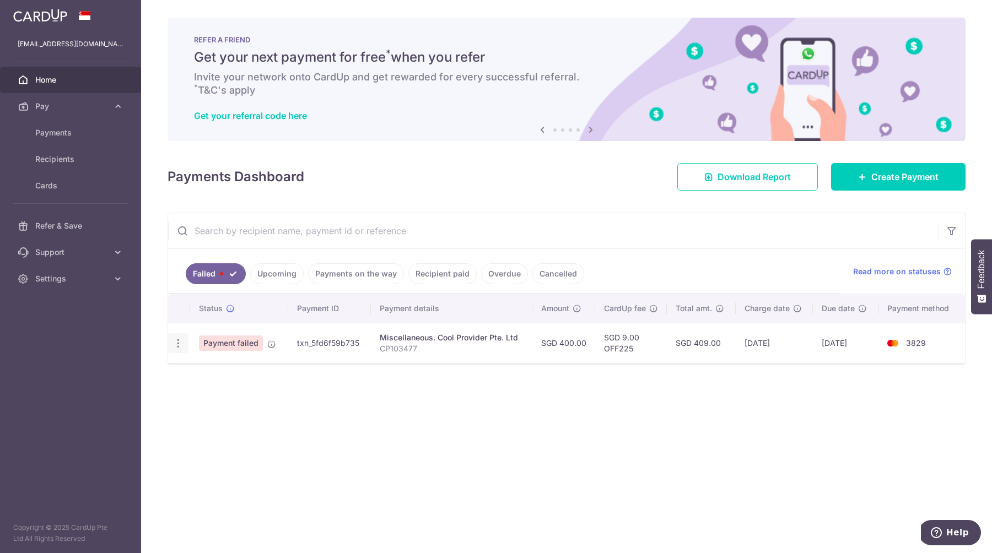
click at [172, 341] on icon "button" at bounding box center [178, 344] width 12 height 12
click at [191, 383] on link "Update payment" at bounding box center [226, 373] width 115 height 26
radio input "true"
type input "400.00"
type input "CP103477"
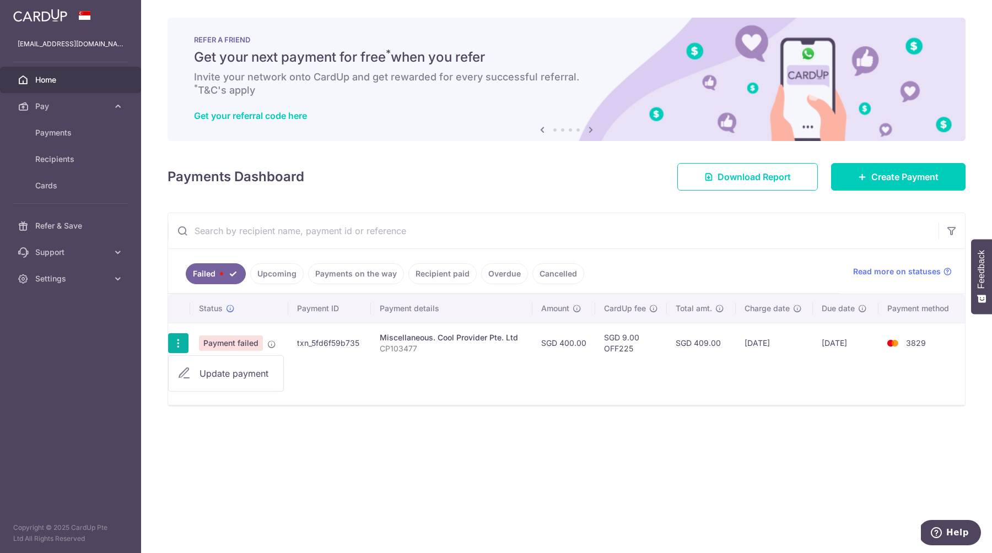
type input "OFF225"
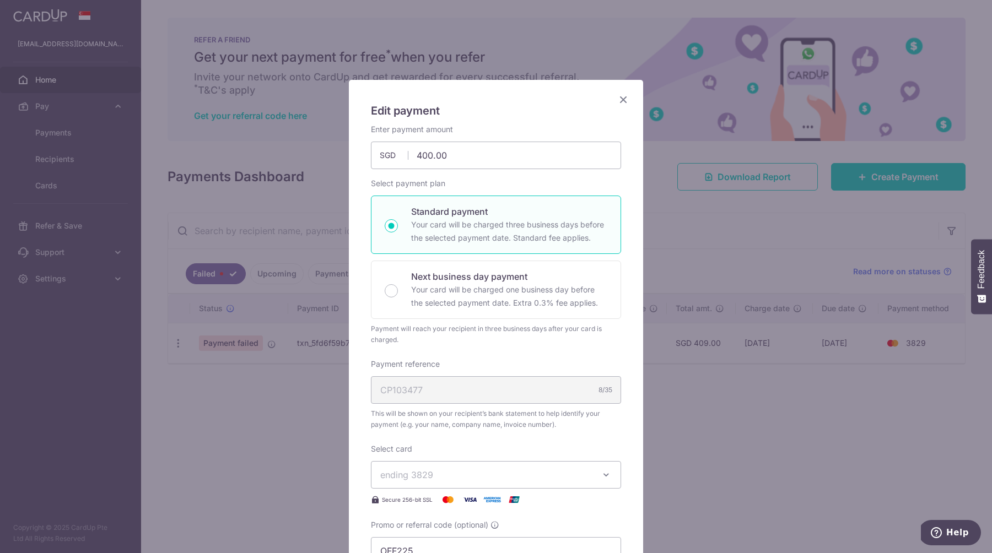
scroll to position [339, 0]
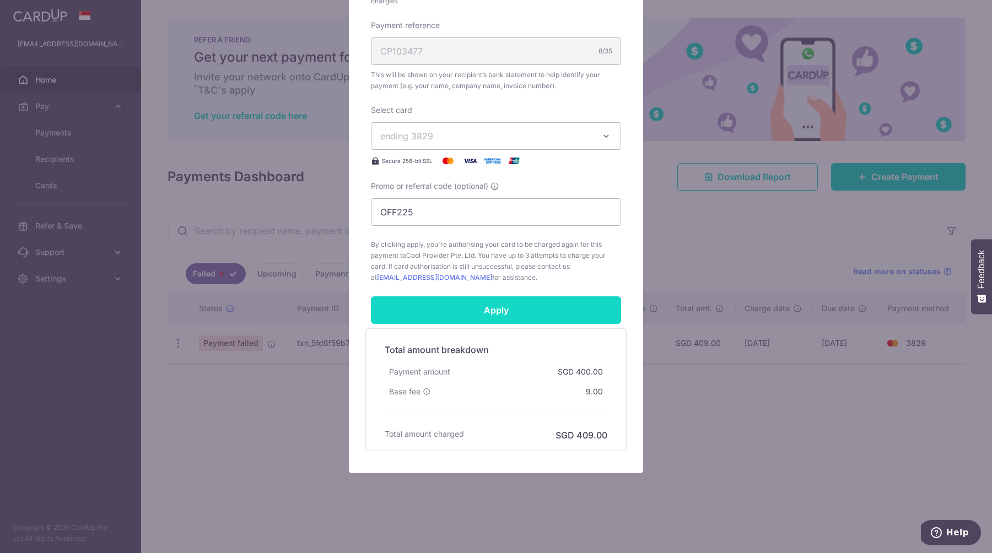
click at [473, 309] on input "Apply" at bounding box center [496, 310] width 250 height 28
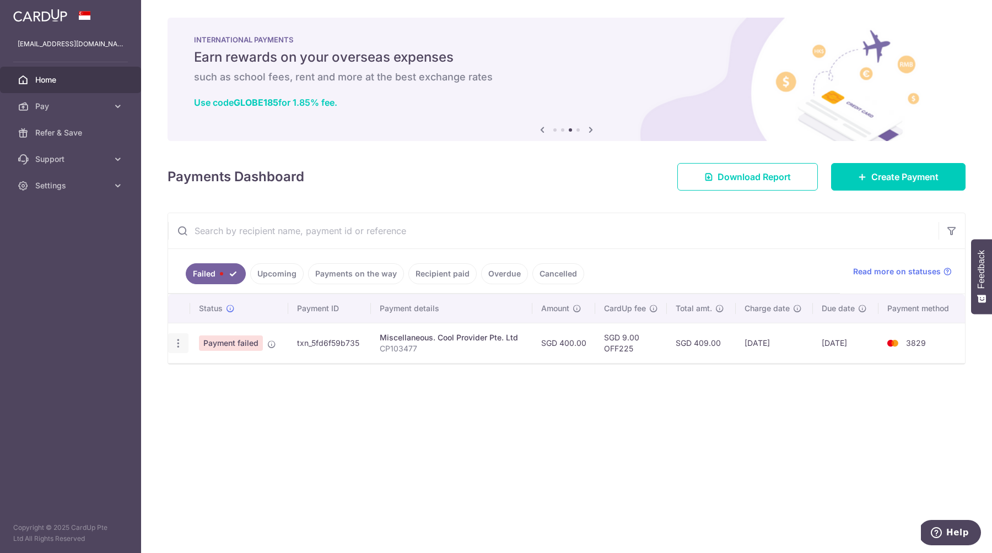
click at [180, 340] on icon "button" at bounding box center [178, 344] width 12 height 12
click at [130, 317] on aside "shaowei.ho@gmail.com Home Pay Payments Recipients Cards Refer & Save Support FA…" at bounding box center [70, 276] width 141 height 553
click at [183, 349] on div at bounding box center [178, 343] width 20 height 20
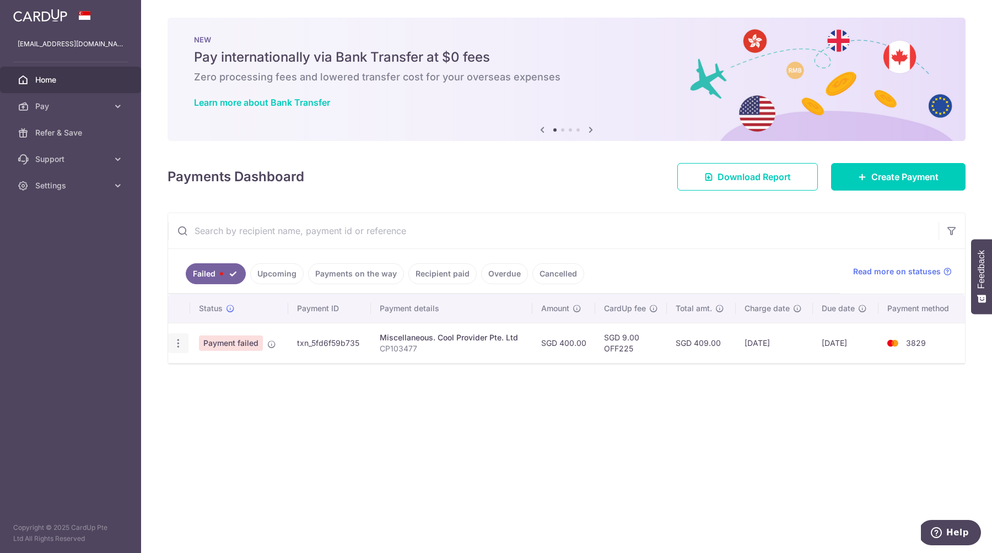
click at [175, 344] on icon "button" at bounding box center [178, 344] width 12 height 12
click at [175, 343] on icon "button" at bounding box center [178, 344] width 12 height 12
click at [48, 74] on span "Home" at bounding box center [71, 79] width 73 height 11
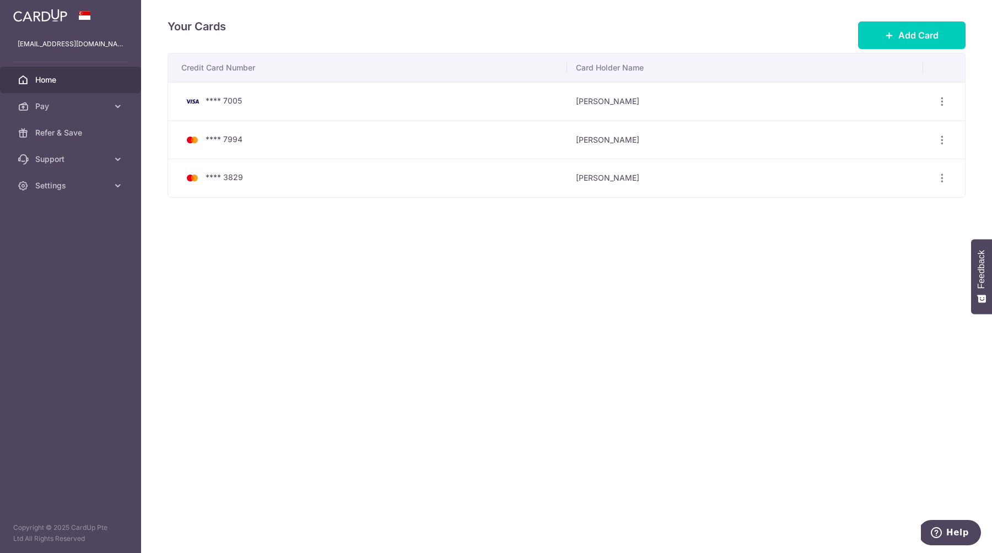
click at [63, 80] on span "Home" at bounding box center [71, 79] width 73 height 11
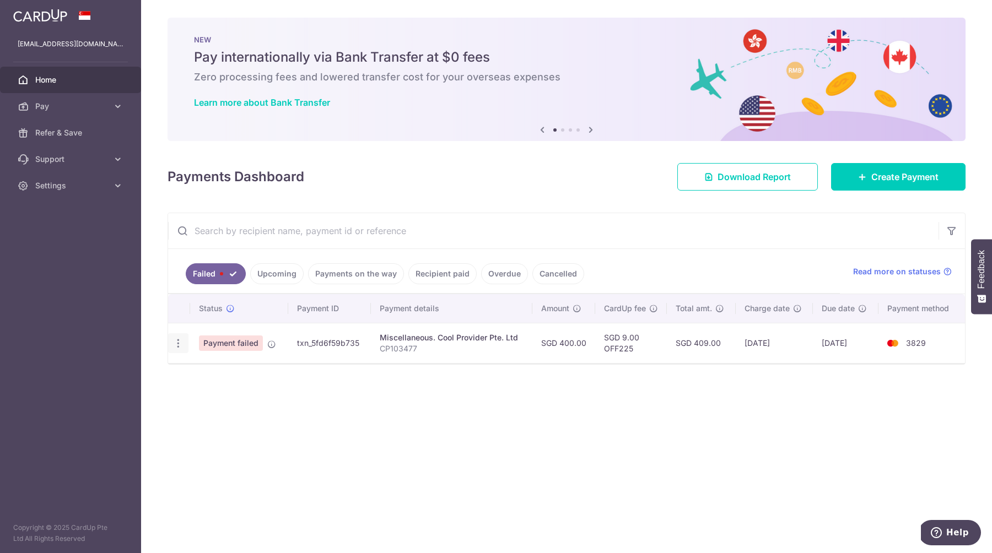
click at [176, 344] on icon "button" at bounding box center [178, 344] width 12 height 12
click at [177, 344] on icon "button" at bounding box center [178, 344] width 12 height 12
click at [37, 117] on link "Pay" at bounding box center [70, 106] width 141 height 26
click at [44, 126] on link "Payments" at bounding box center [70, 133] width 141 height 26
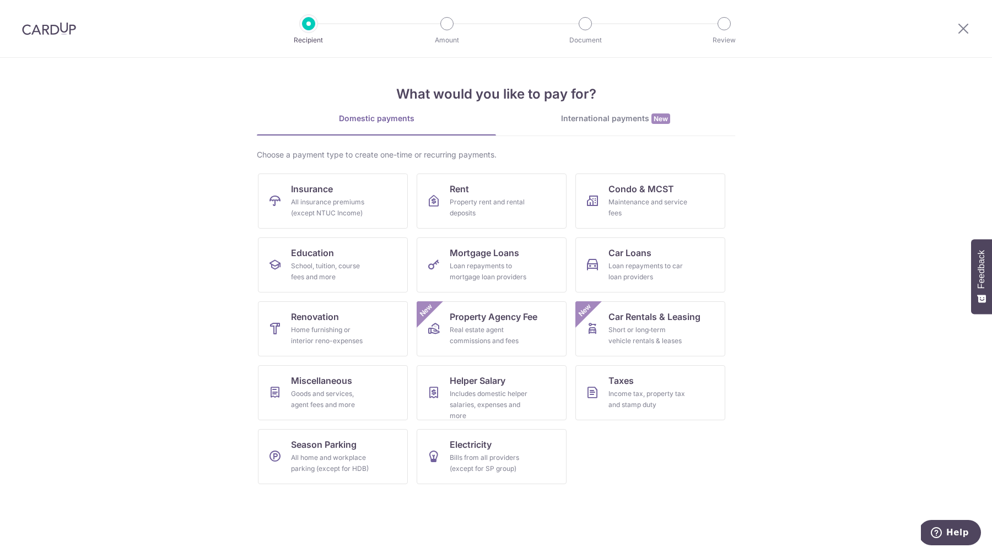
click at [44, 28] on img at bounding box center [49, 28] width 54 height 13
